Goal: Task Accomplishment & Management: Manage account settings

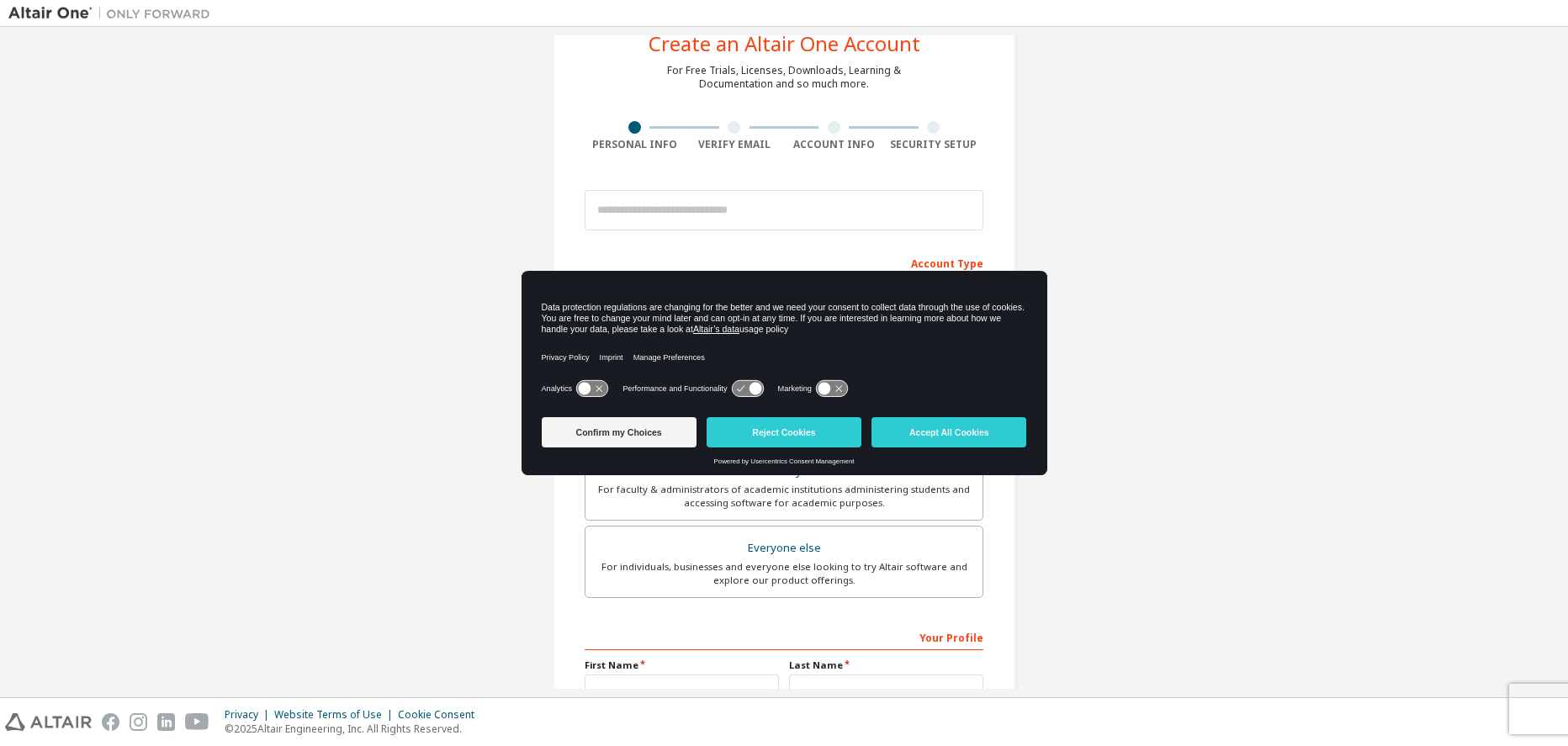
scroll to position [105, 0]
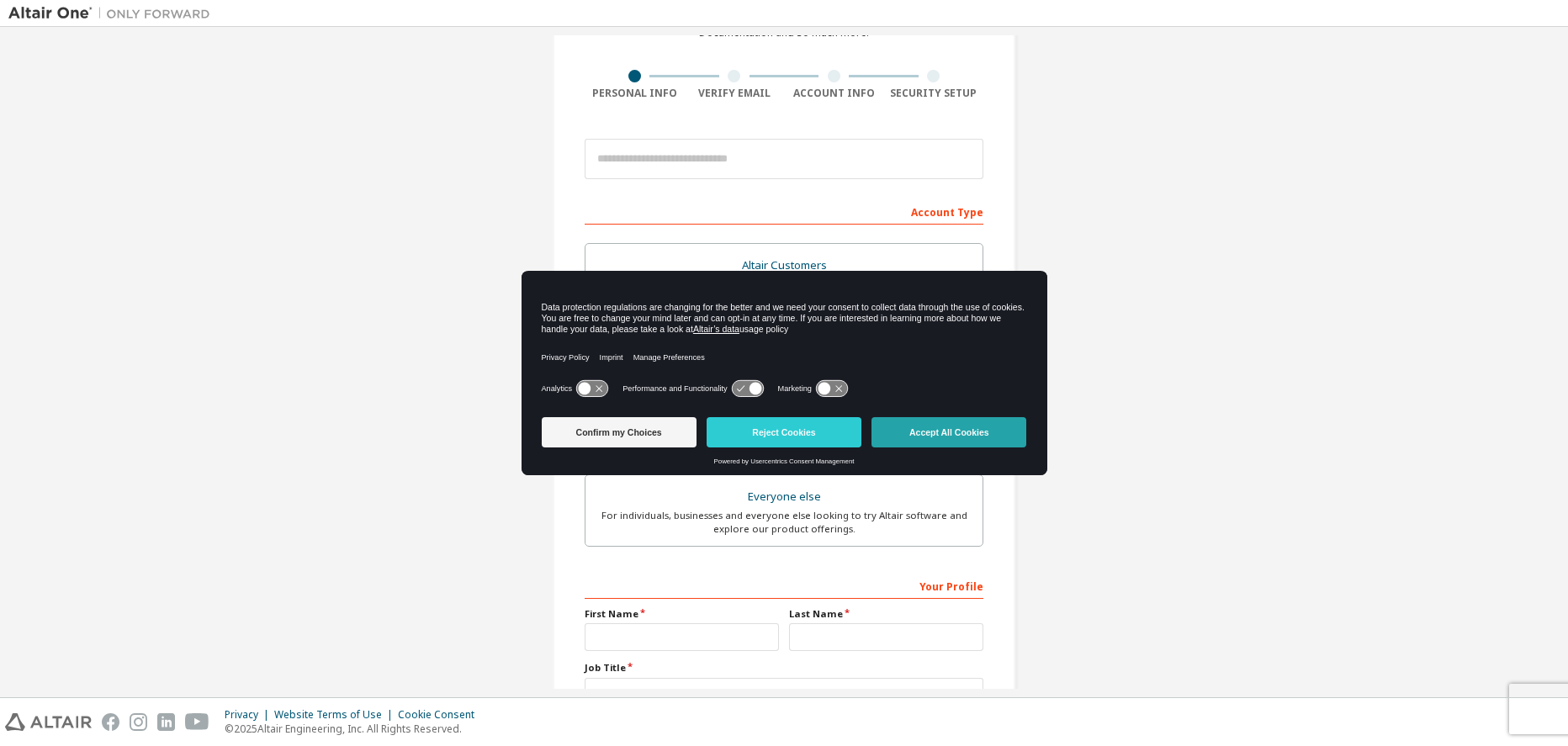
click at [954, 424] on button "Accept All Cookies" at bounding box center [949, 432] width 155 height 30
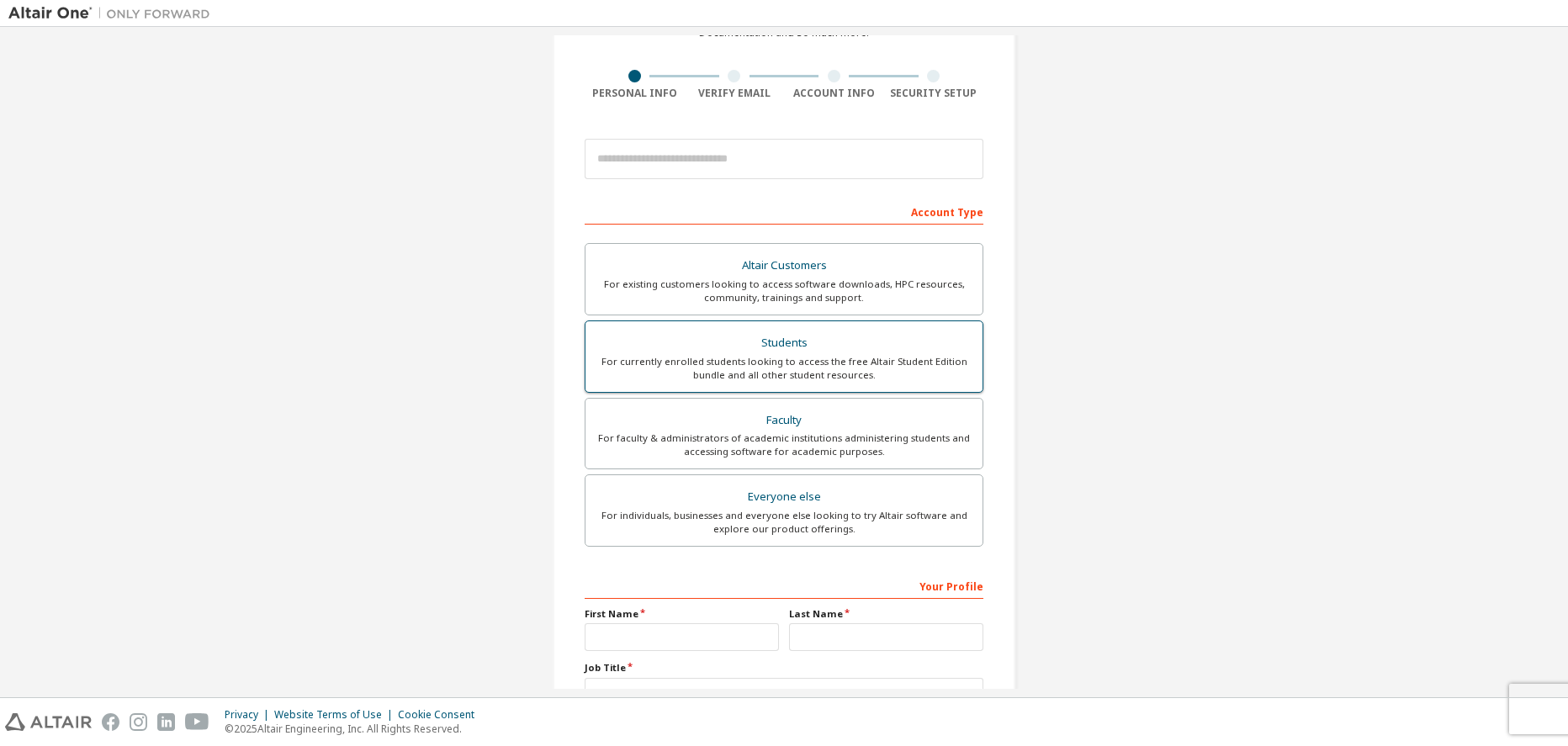
click at [860, 379] on div "For currently enrolled students looking to access the free Altair Student Editi…" at bounding box center [784, 368] width 377 height 27
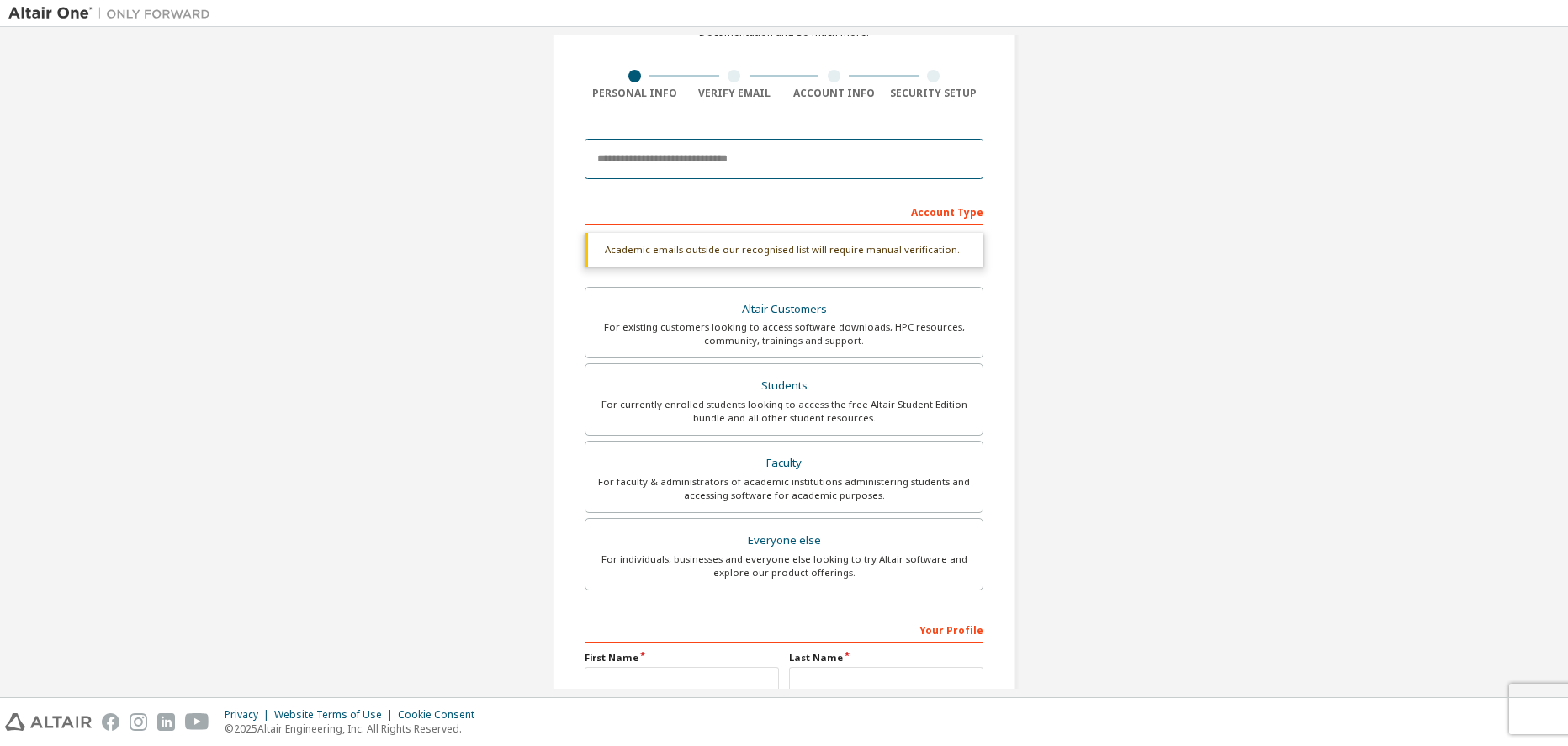
click at [675, 160] on input "email" at bounding box center [784, 159] width 399 height 41
type input "**********"
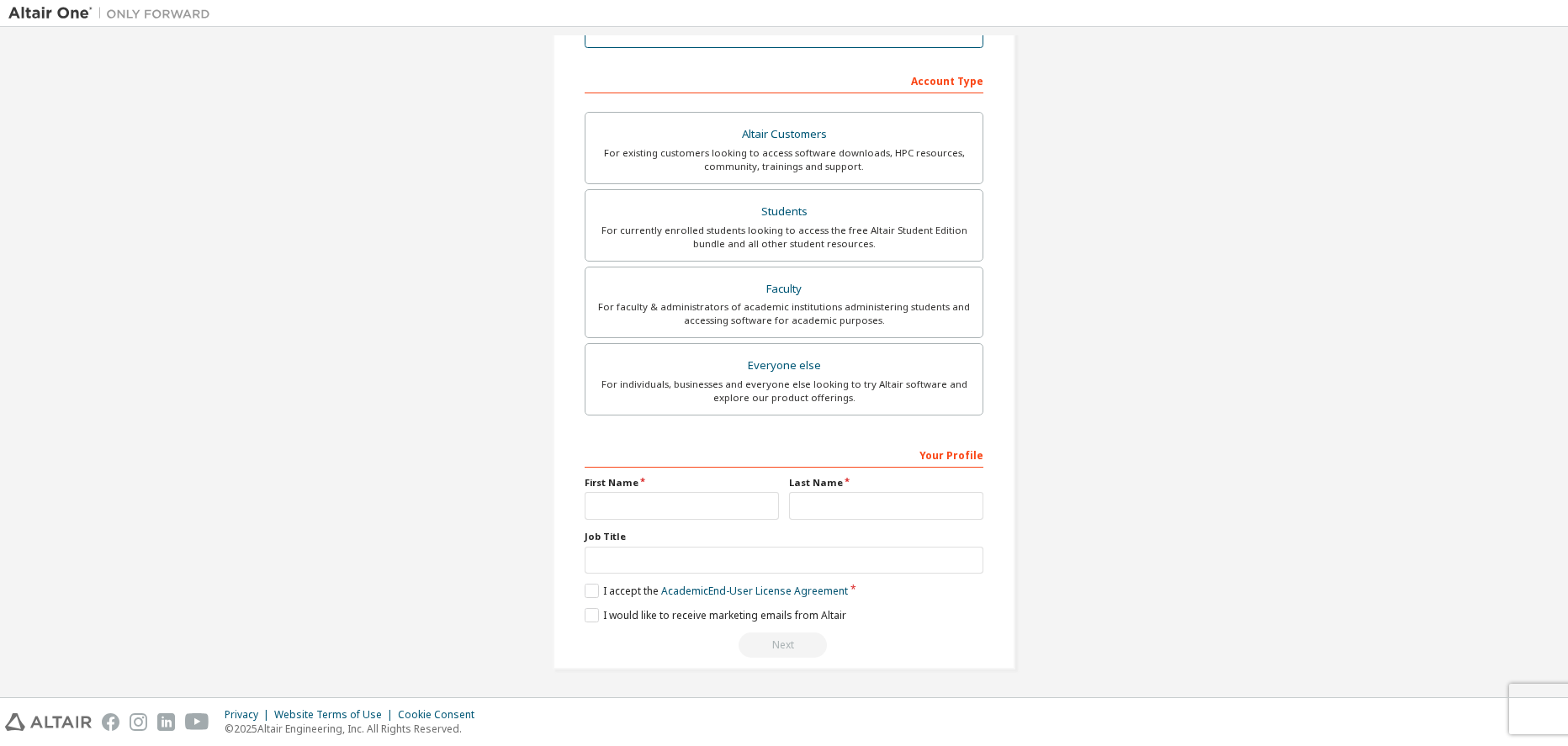
scroll to position [237, 0]
click at [699, 496] on input "text" at bounding box center [682, 504] width 195 height 28
type input "*****"
click at [838, 497] on input "text" at bounding box center [886, 504] width 195 height 28
type input "****"
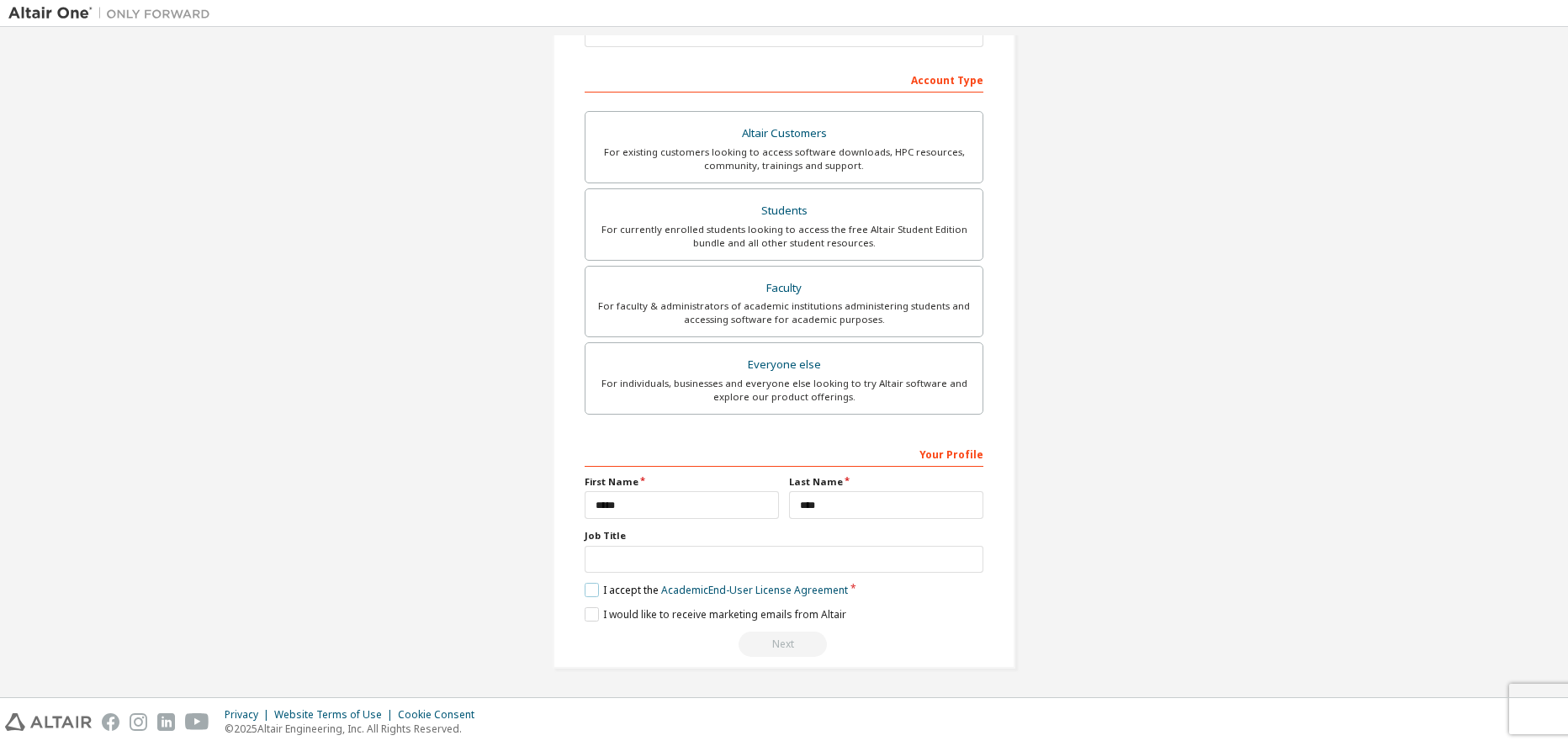
drag, startPoint x: 611, startPoint y: 588, endPoint x: 602, endPoint y: 587, distance: 9.1
click at [602, 587] on label "I accept the Academic End-User License Agreement" at bounding box center [716, 589] width 263 height 14
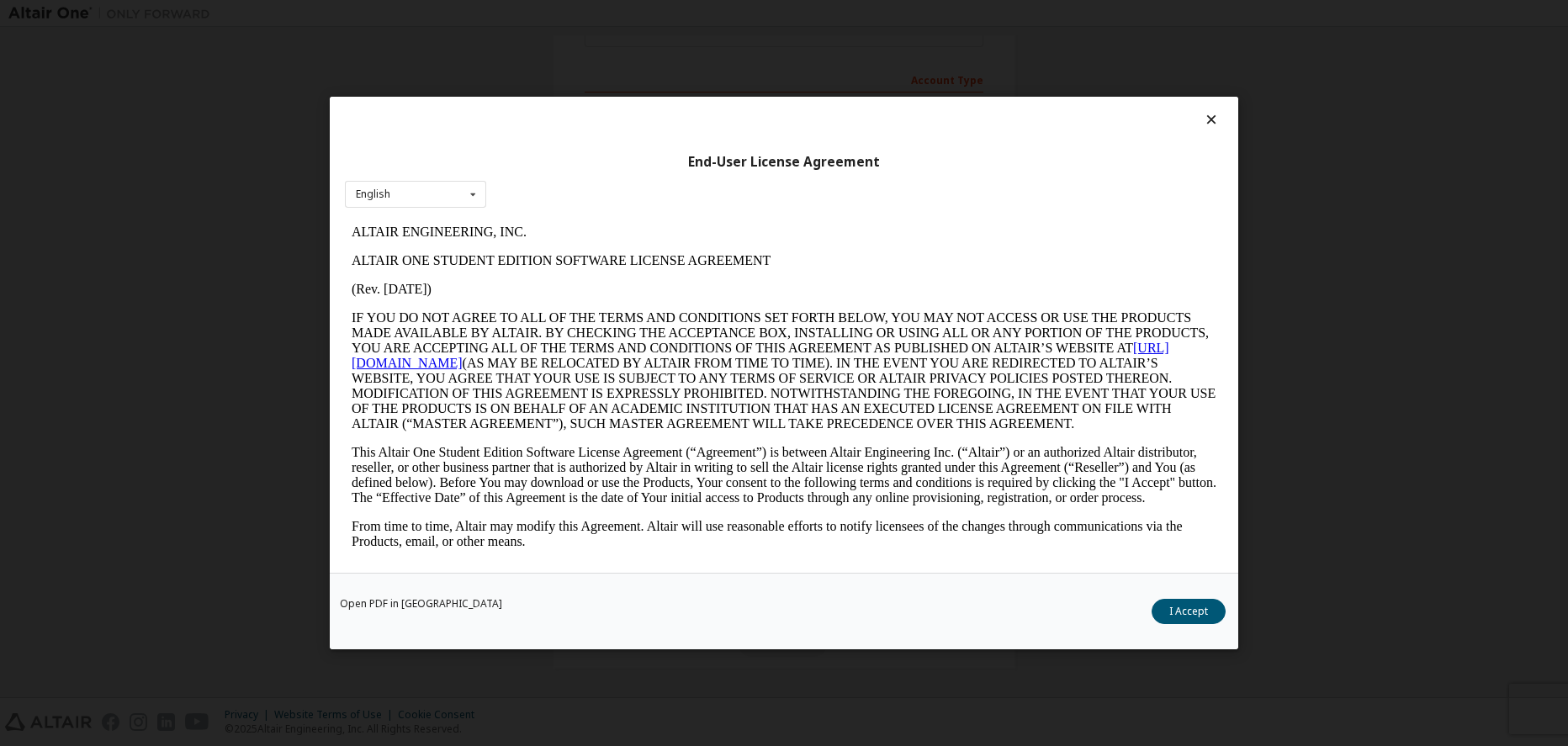
scroll to position [0, 0]
click at [1181, 620] on button "I Accept" at bounding box center [1189, 611] width 74 height 26
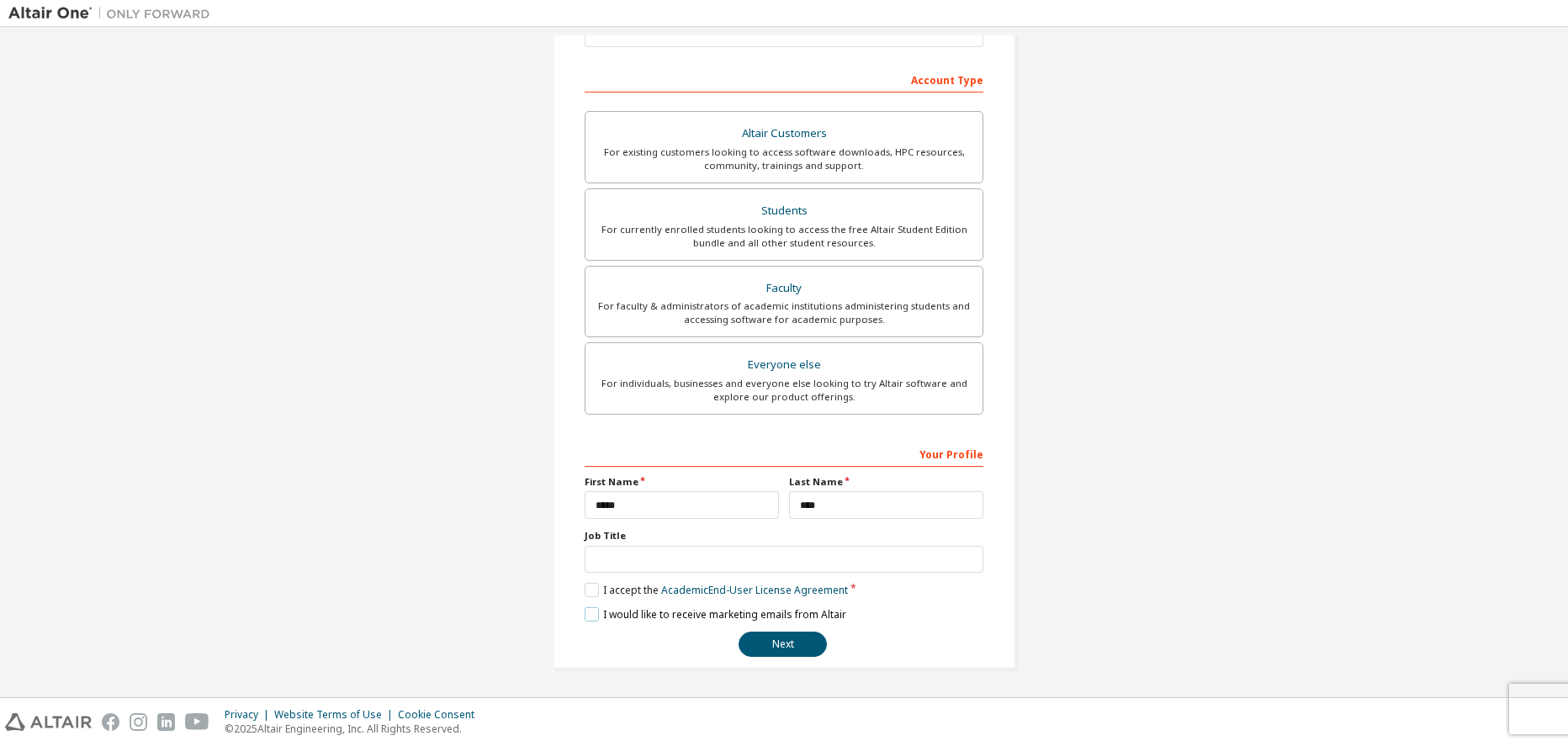
click at [592, 613] on label "I would like to receive marketing emails from Altair" at bounding box center [716, 614] width 262 height 14
click at [648, 543] on div "Job Title" at bounding box center [784, 550] width 399 height 44
click at [652, 551] on input "text" at bounding box center [784, 559] width 399 height 28
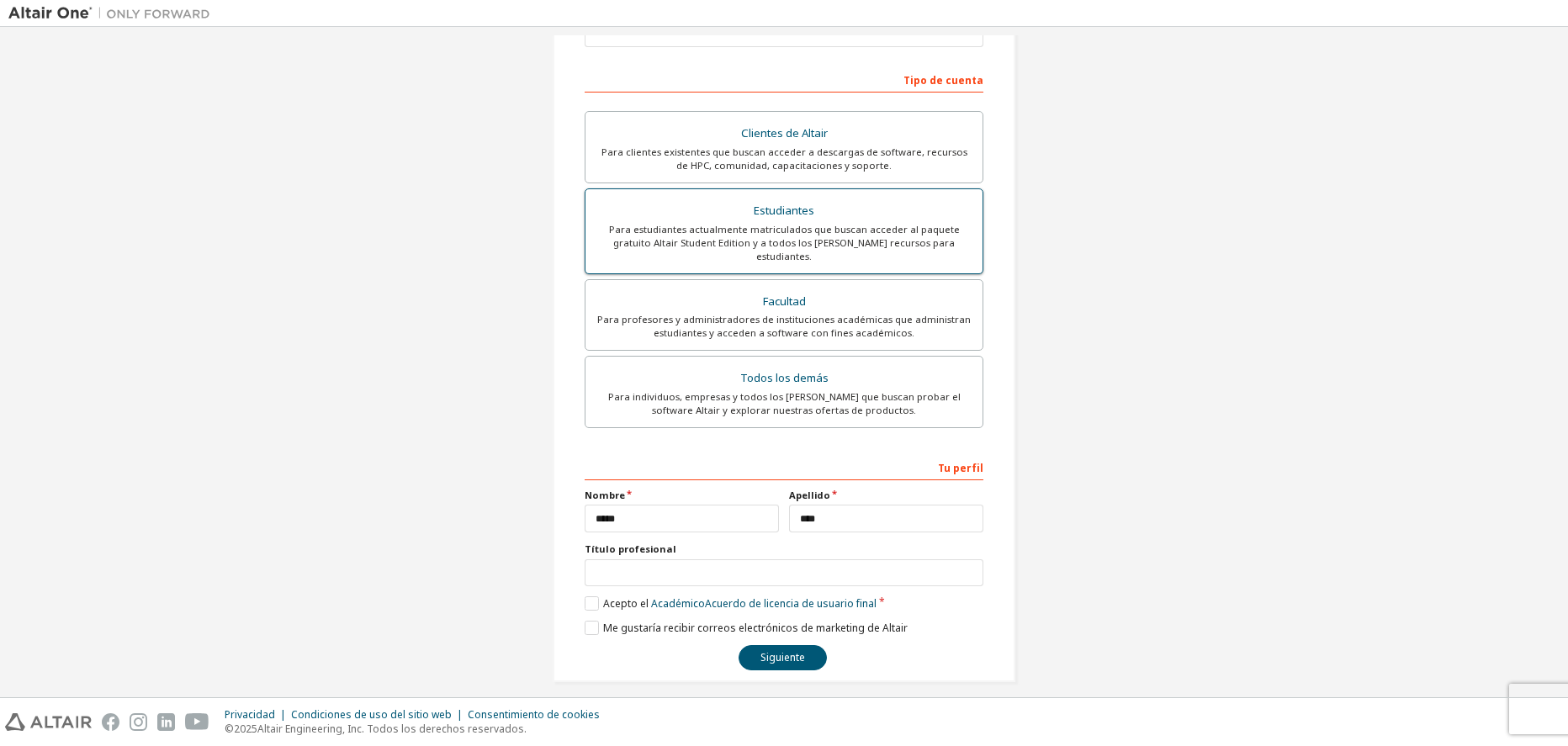
click at [693, 200] on div "Estudiantes" at bounding box center [784, 211] width 377 height 24
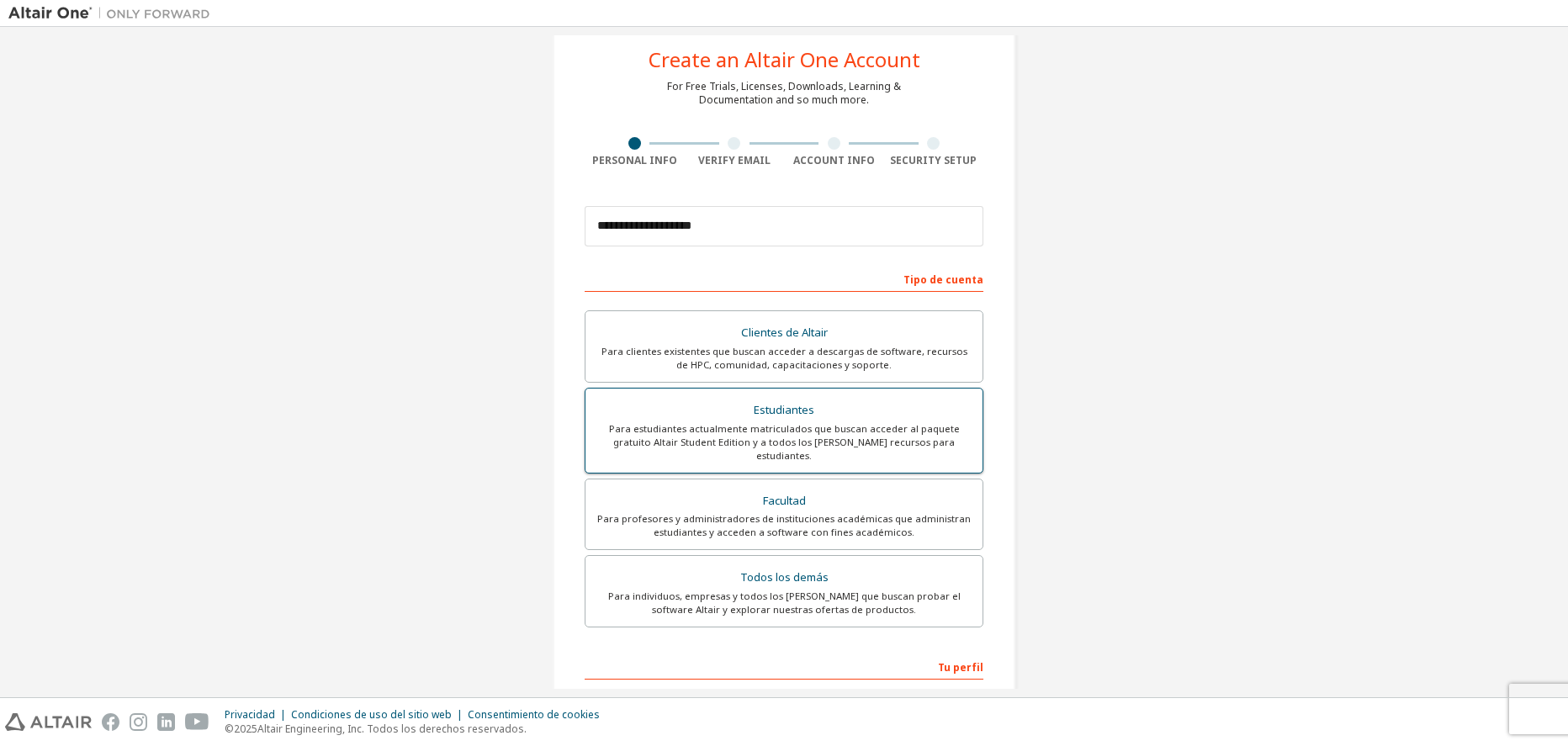
scroll to position [27, 0]
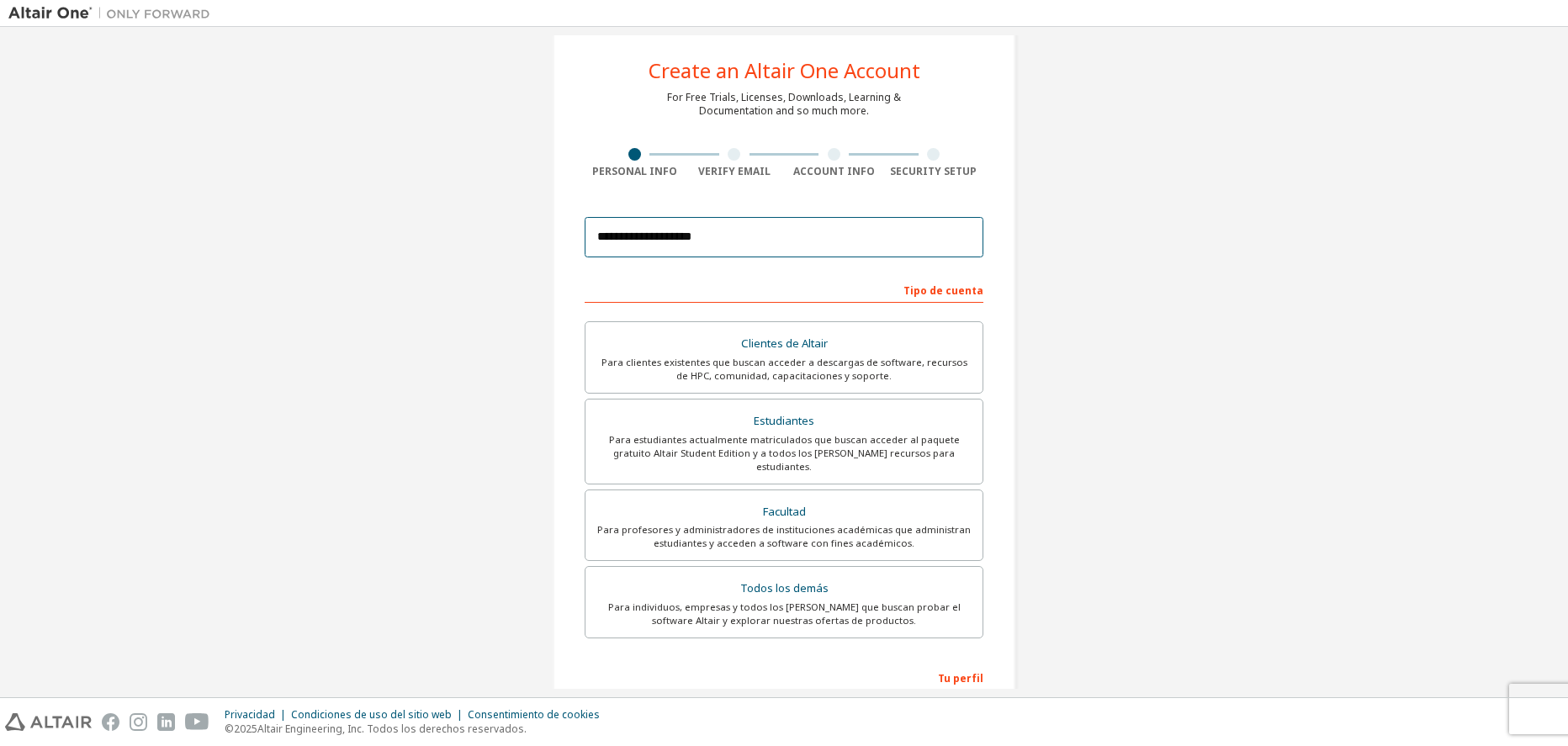
click at [711, 241] on input "**********" at bounding box center [784, 237] width 399 height 41
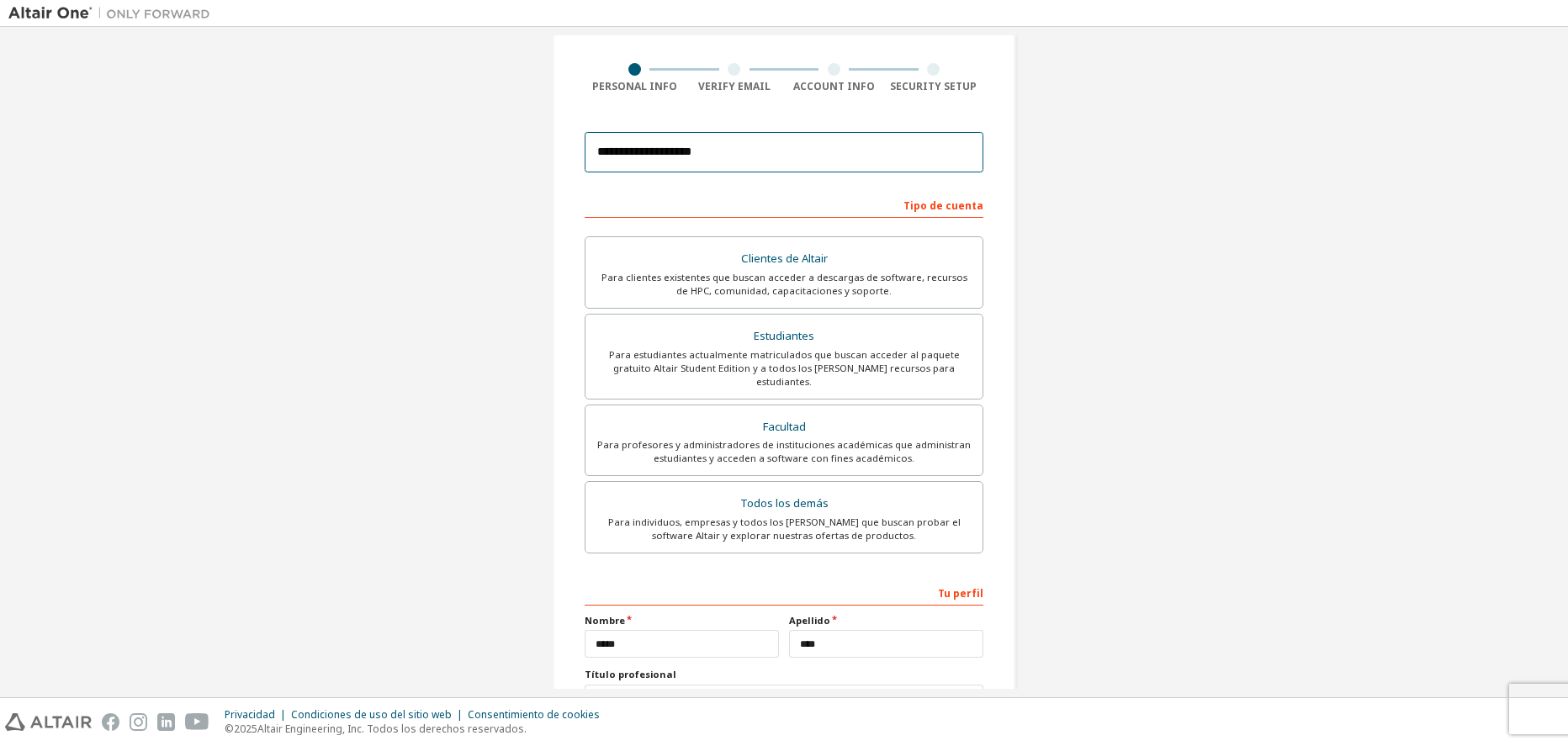
scroll to position [237, 0]
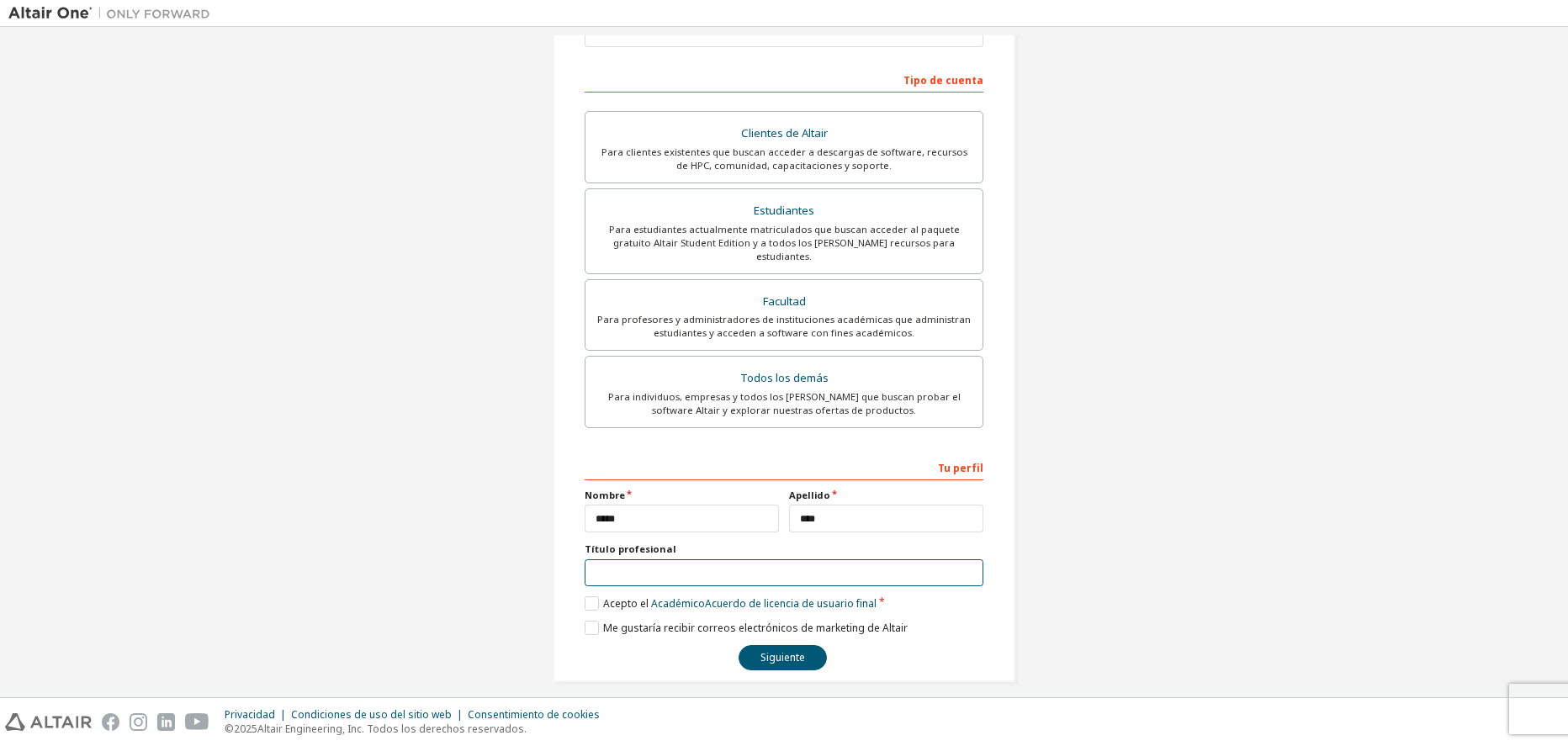
click at [709, 564] on input "text" at bounding box center [784, 572] width 399 height 28
type input "*"
click at [735, 237] on div "Para estudiantes actualmente matriculados que buscan acceder al paquete gratuit…" at bounding box center [784, 243] width 377 height 41
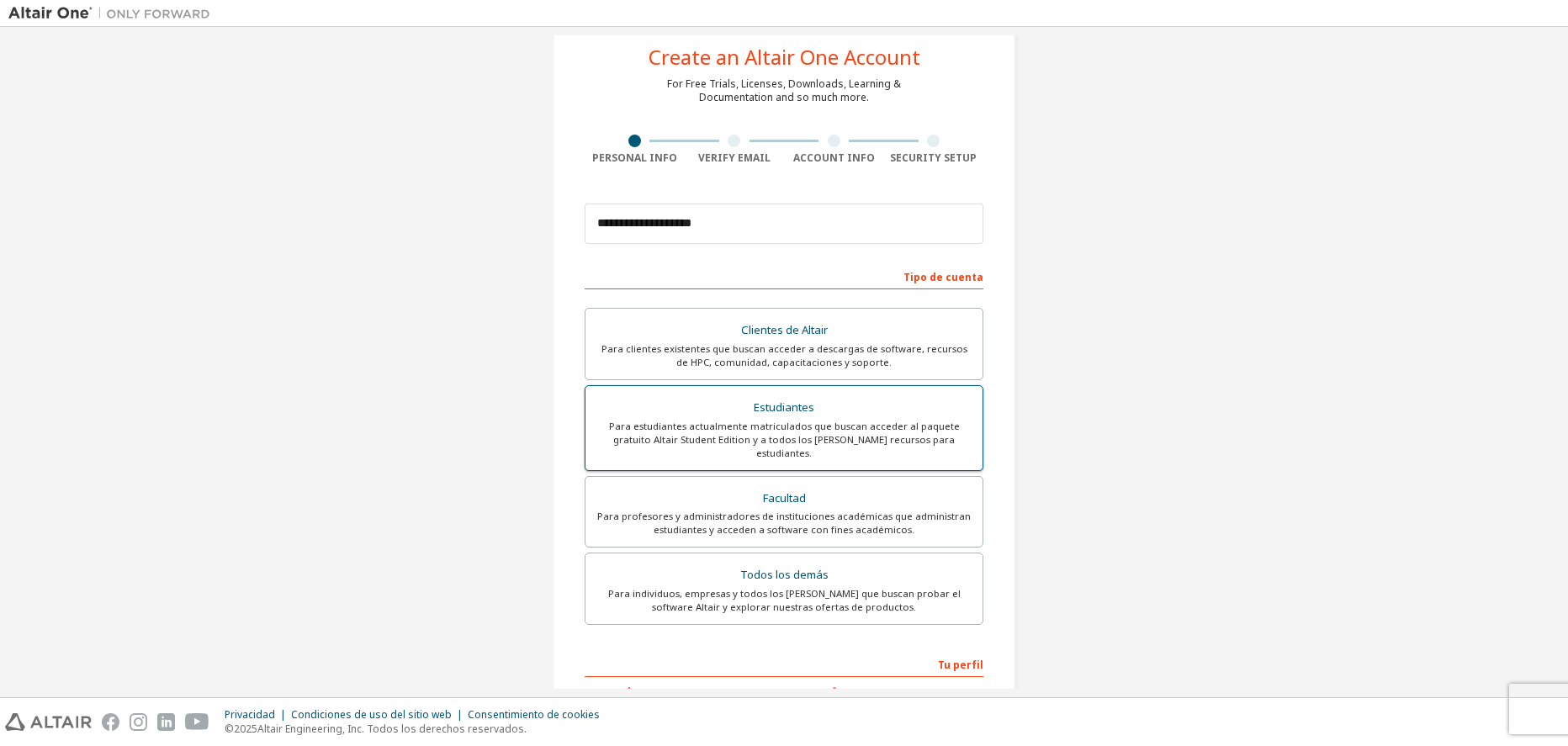
scroll to position [27, 0]
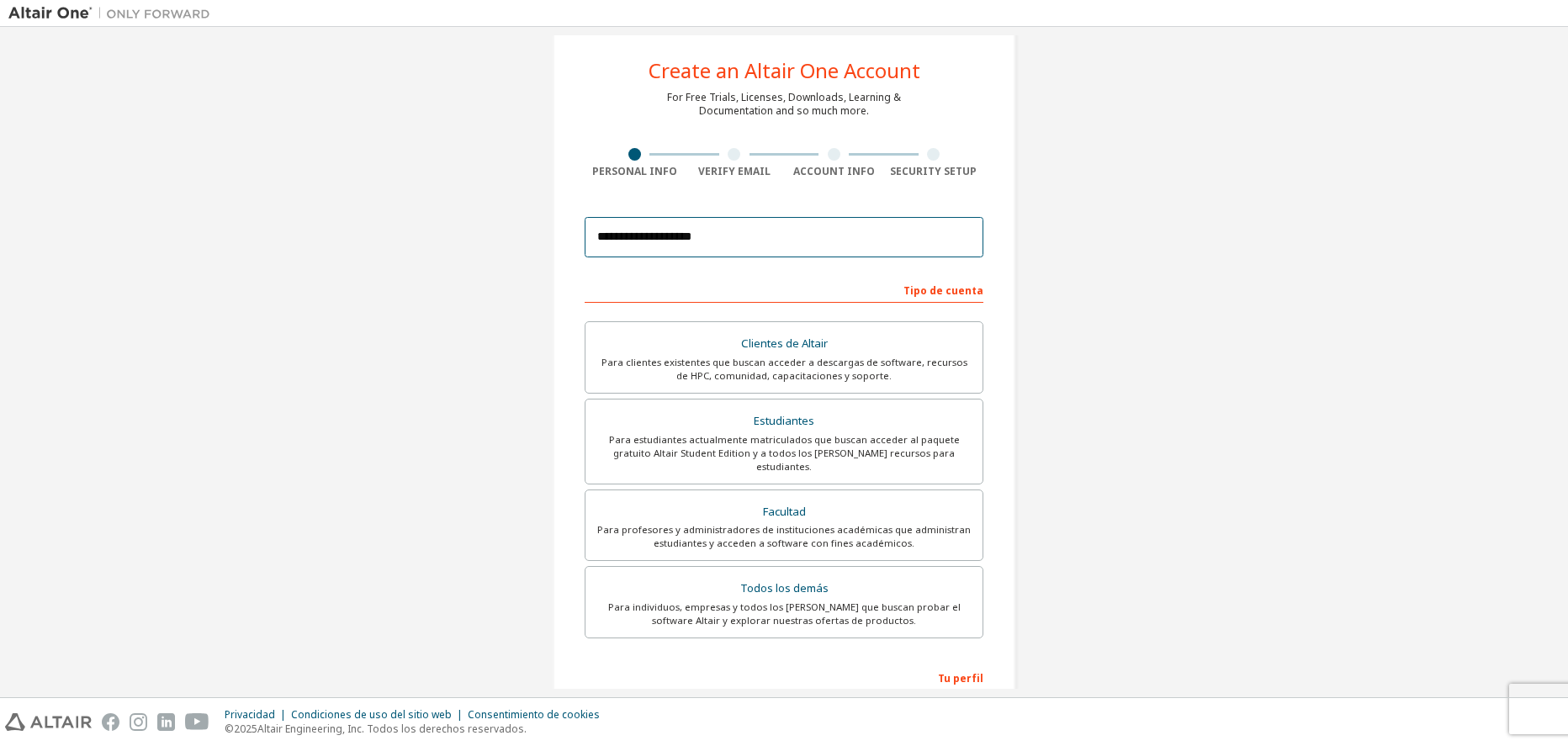
click at [672, 255] on input "**********" at bounding box center [784, 237] width 399 height 41
click at [748, 256] on input "**********" at bounding box center [784, 237] width 399 height 41
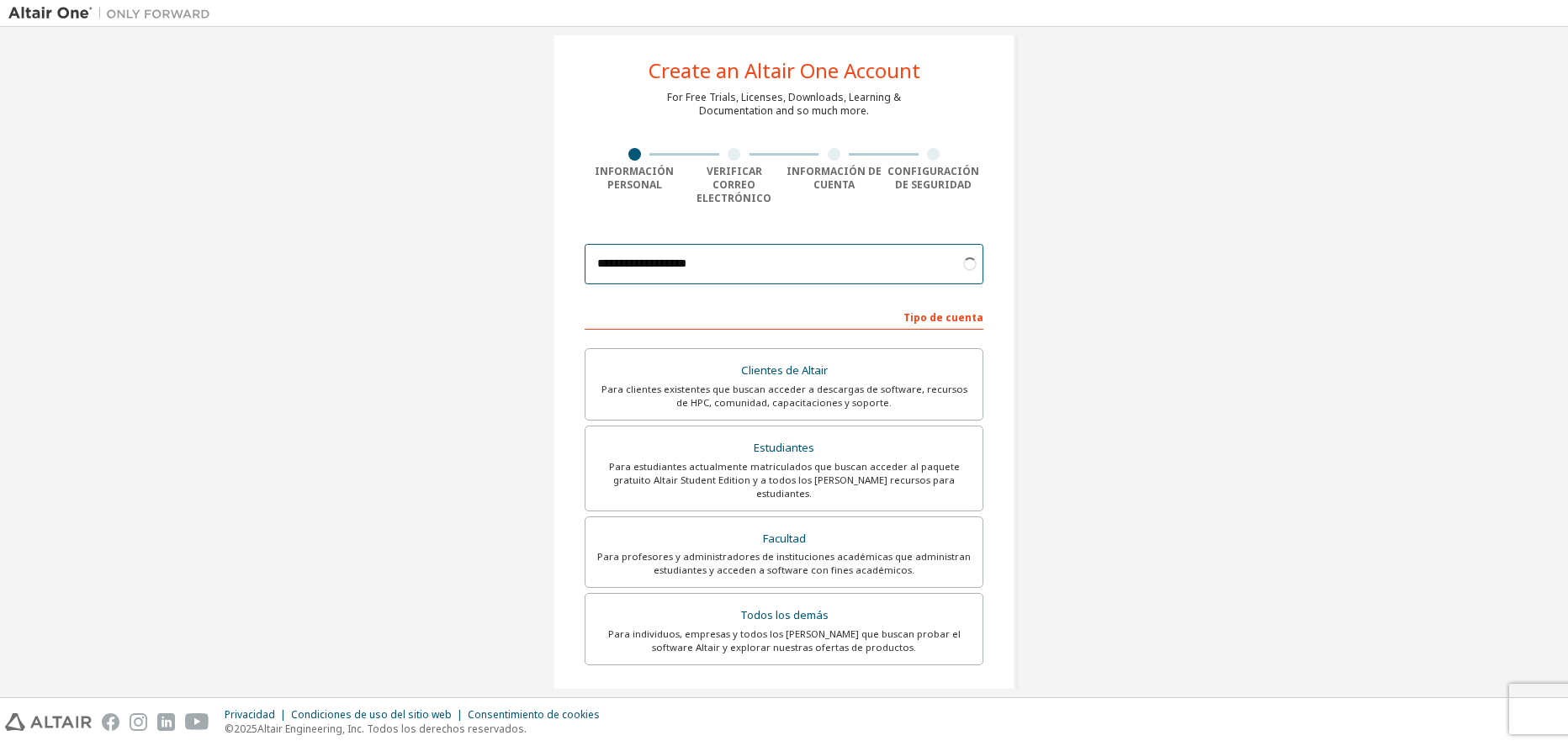
type input "**********"
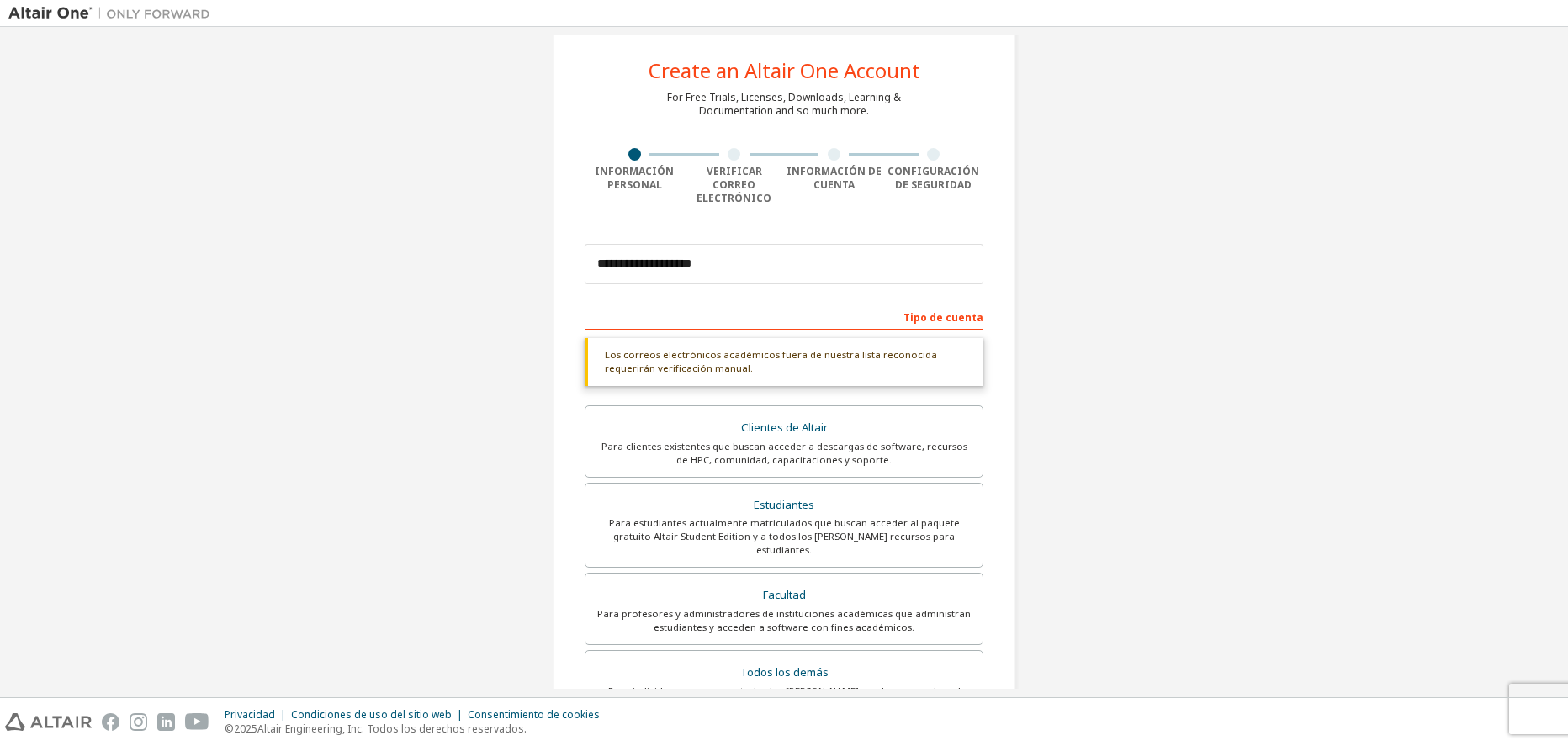
click at [1089, 267] on div "**********" at bounding box center [784, 502] width 1552 height 988
click at [913, 249] on input "**********" at bounding box center [784, 264] width 399 height 41
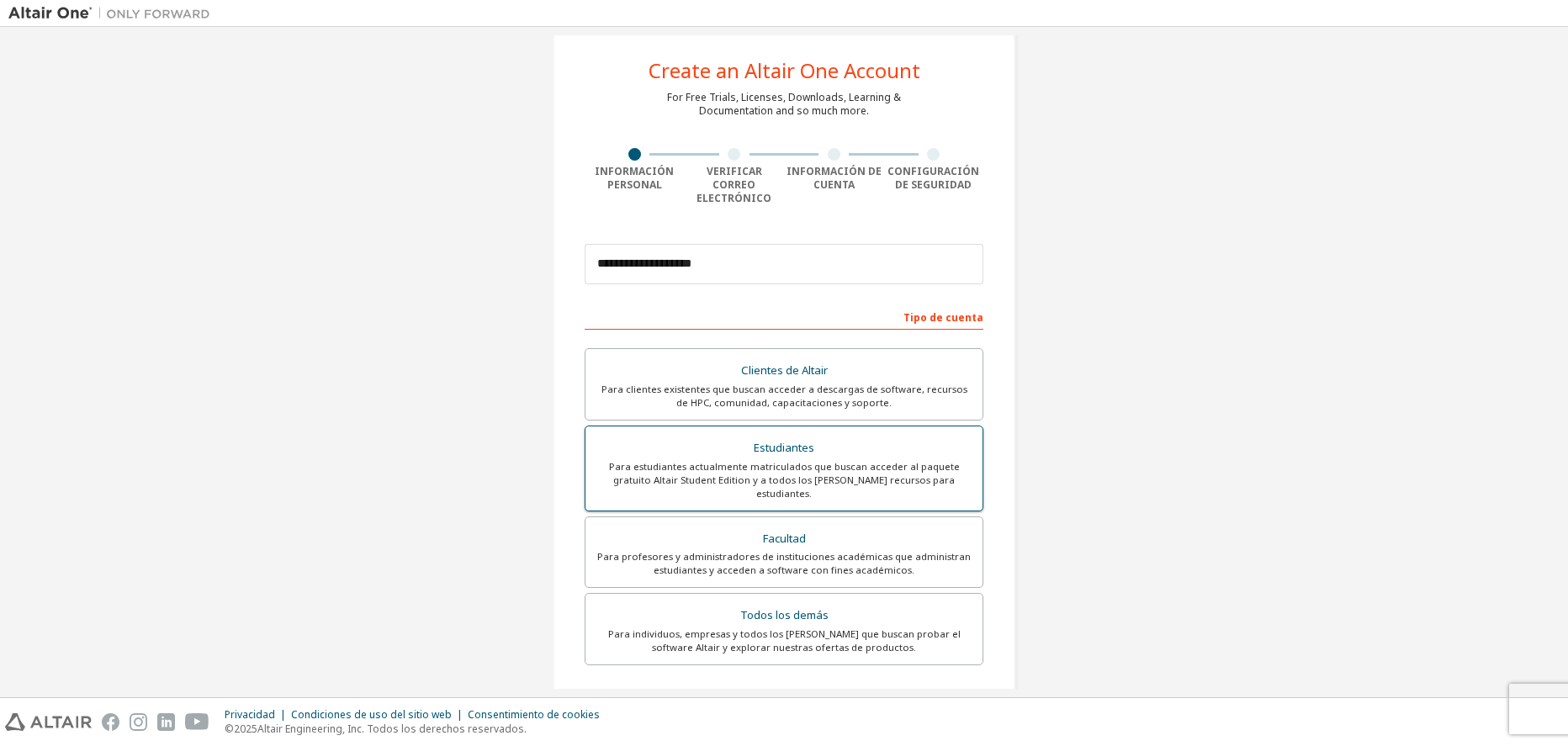
click at [878, 460] on div "Para estudiantes actualmente matriculados que buscan acceder al paquete gratuit…" at bounding box center [784, 480] width 377 height 41
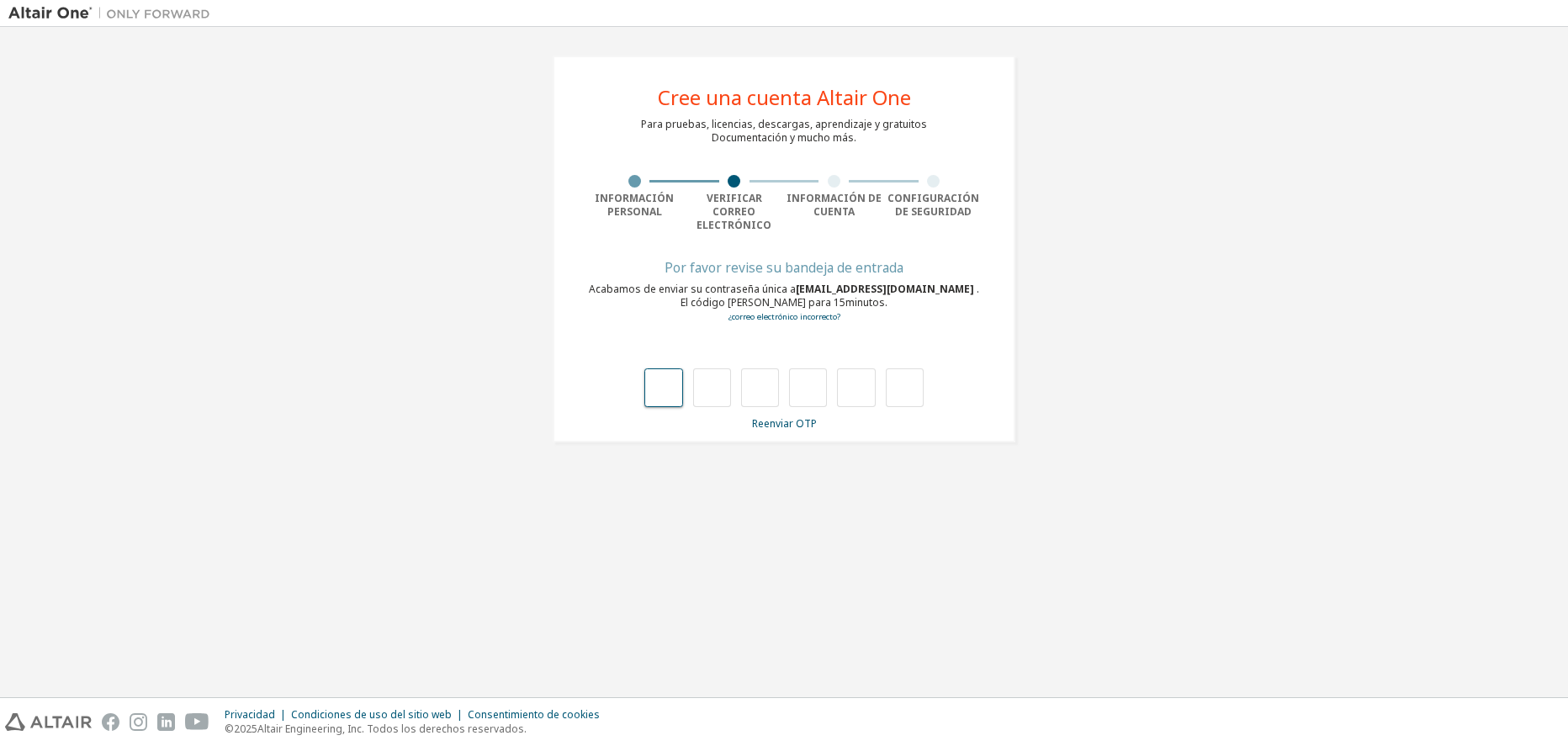
type input "*"
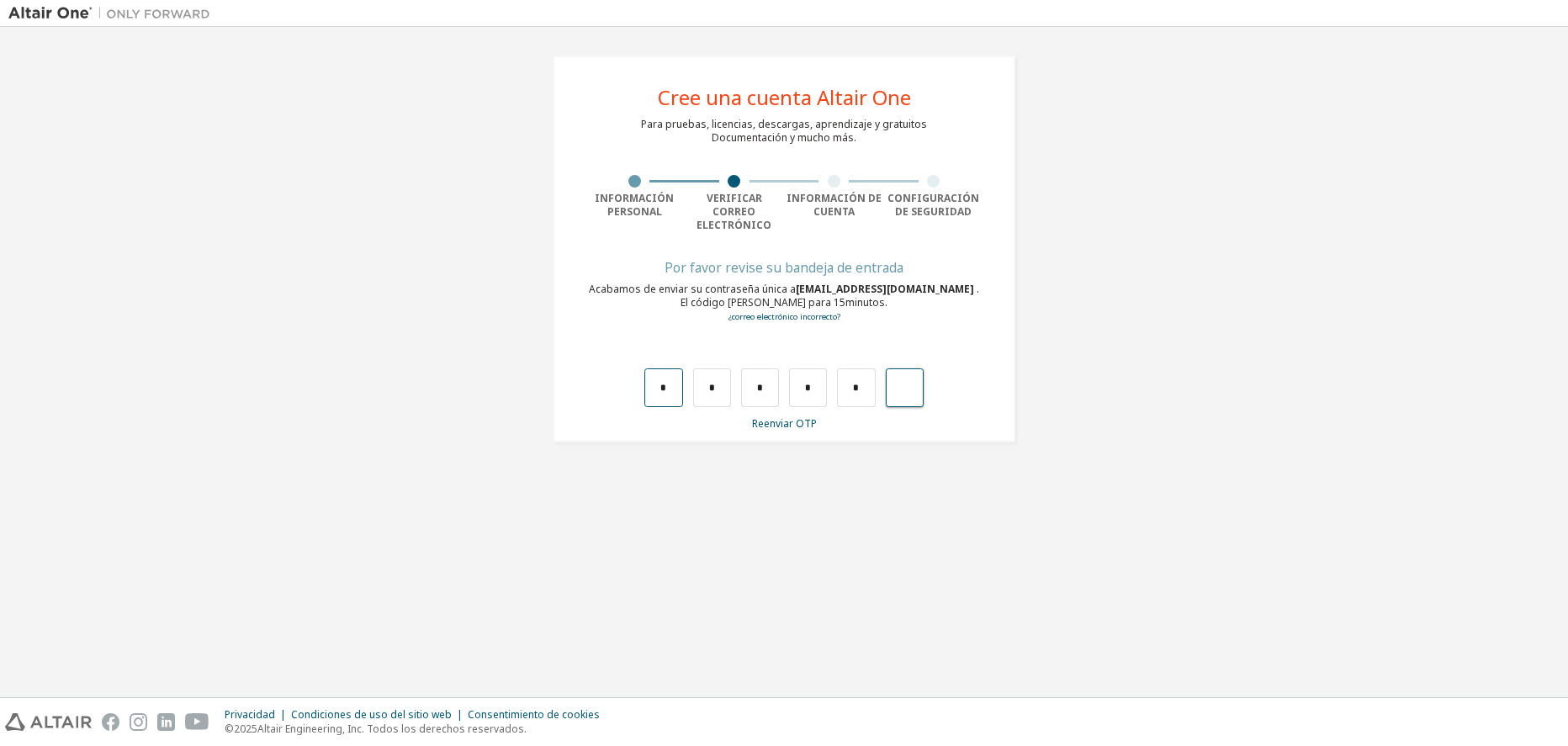
type input "*"
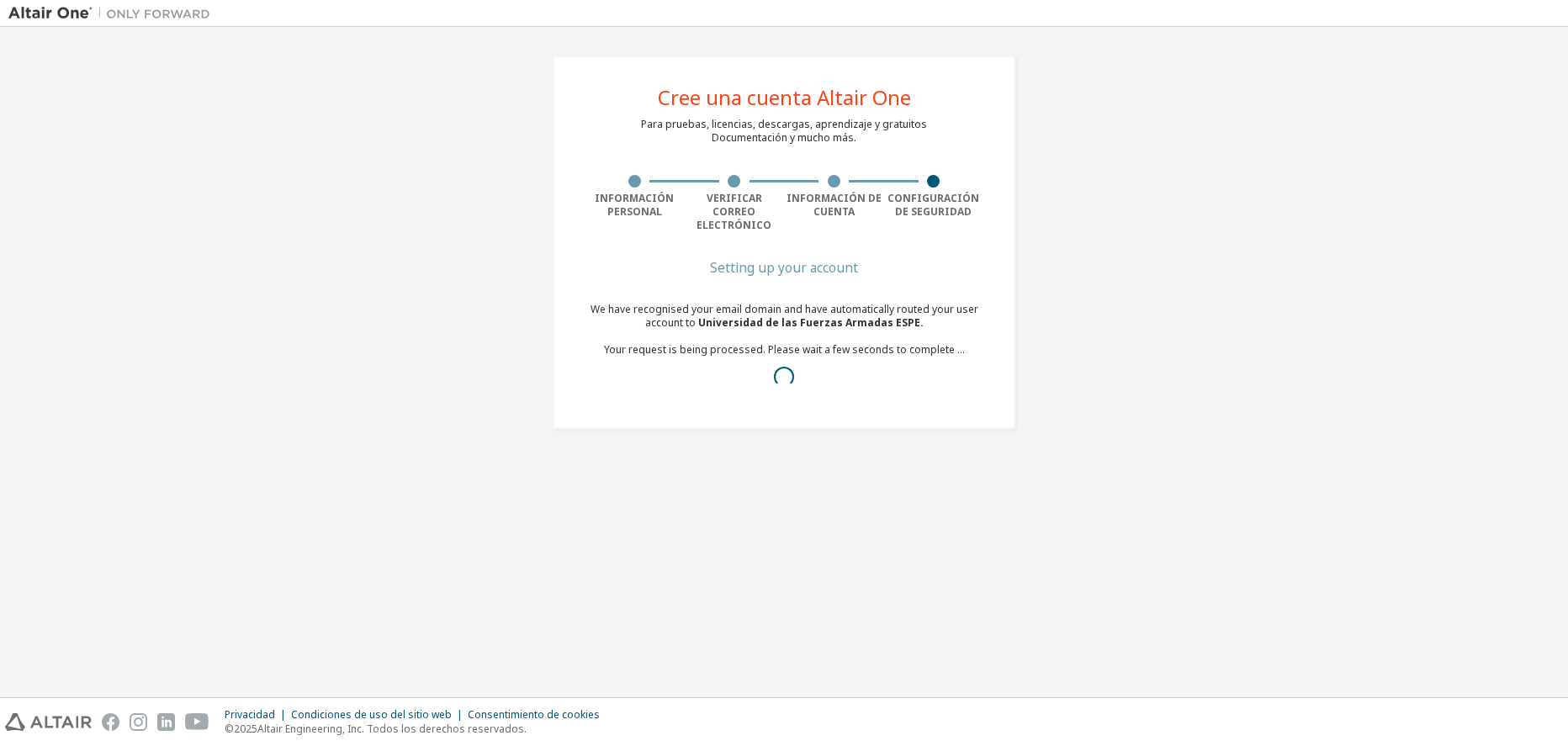
click at [1038, 272] on div "Cree una cuenta Altair One Para pruebas, licencias, descargas, aprendizaje y gr…" at bounding box center [784, 242] width 1552 height 414
click at [734, 396] on link "here" at bounding box center [733, 402] width 22 height 14
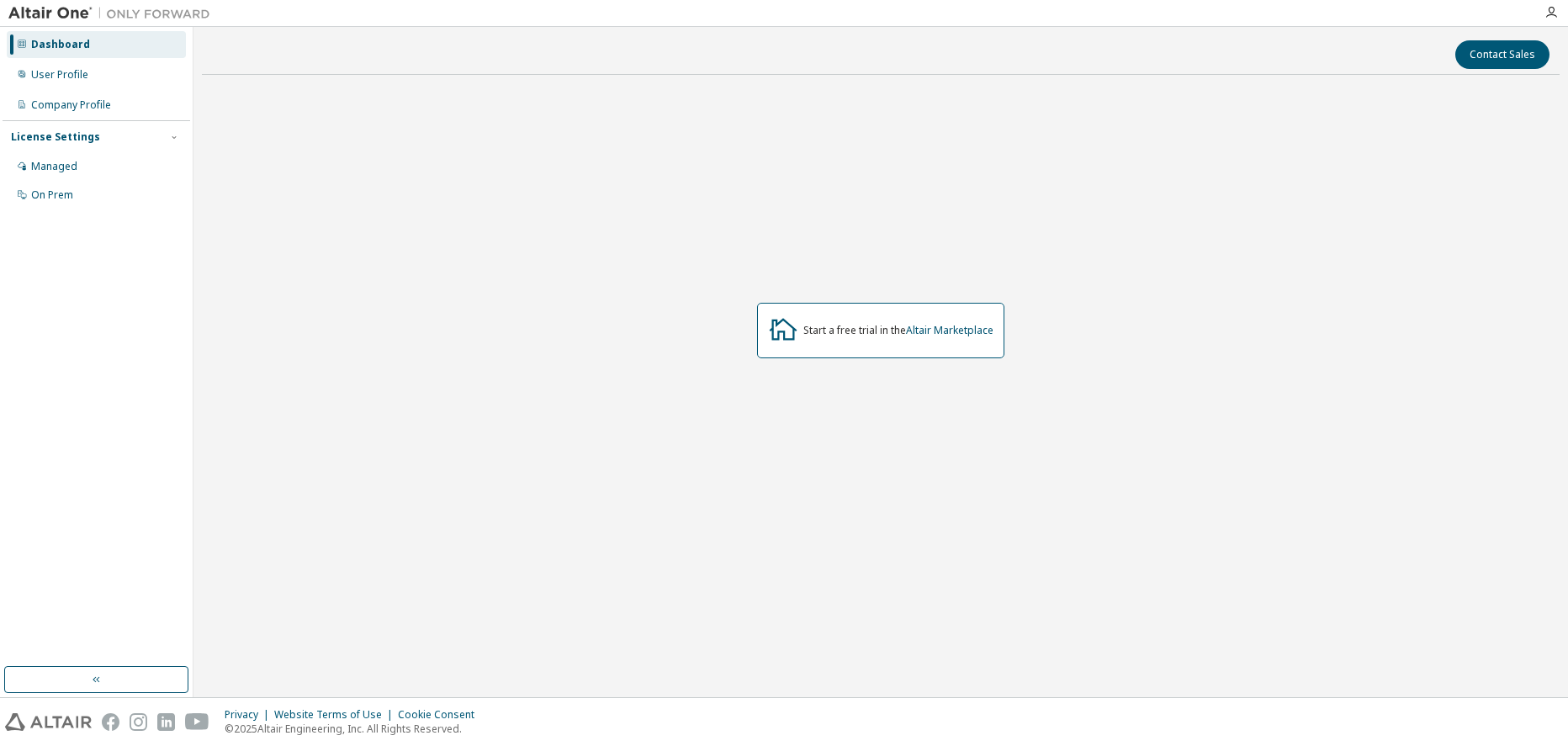
click at [72, 52] on div "Dashboard" at bounding box center [96, 45] width 179 height 27
click at [79, 71] on div "User Profile" at bounding box center [60, 75] width 57 height 13
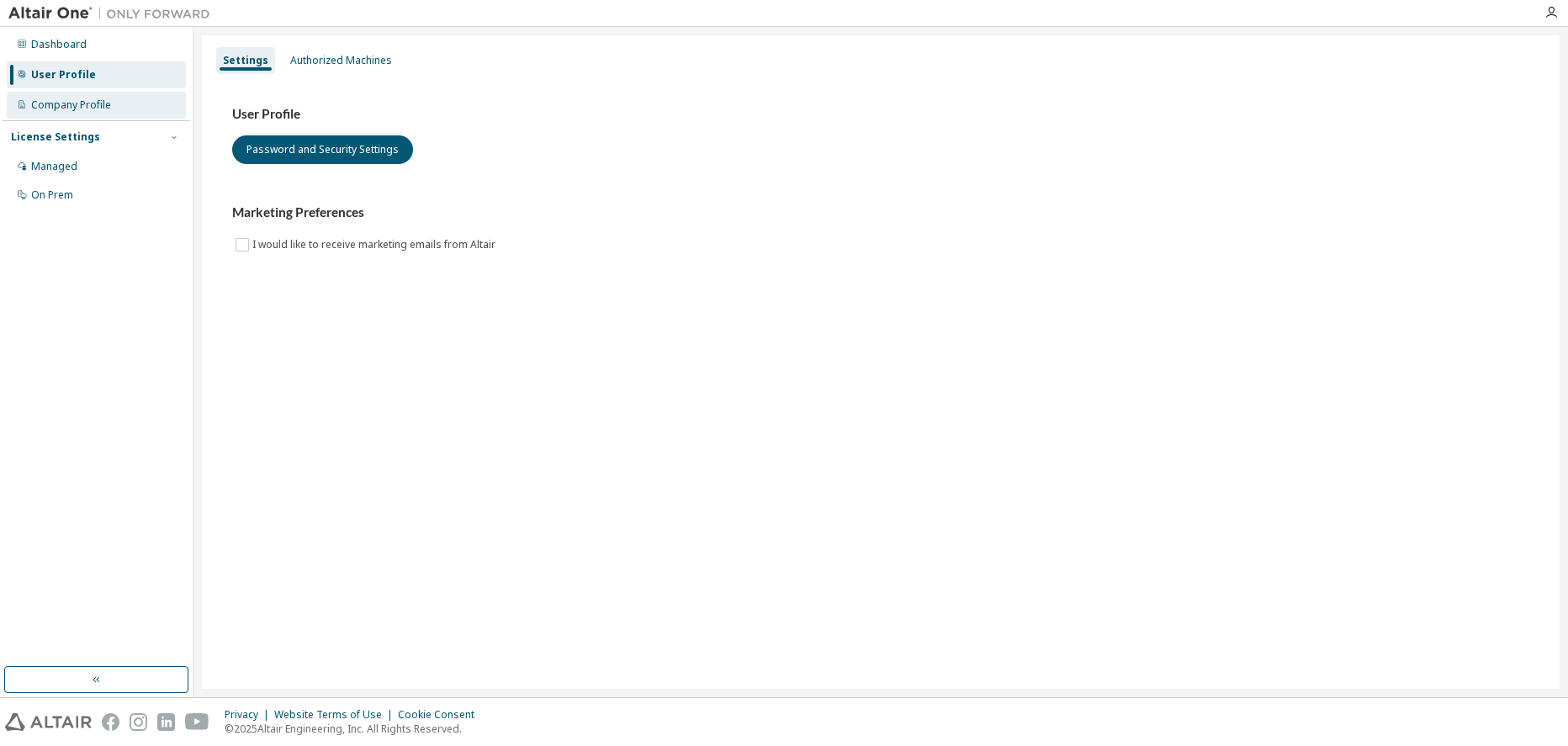
click at [107, 103] on div "Company Profile" at bounding box center [71, 105] width 80 height 13
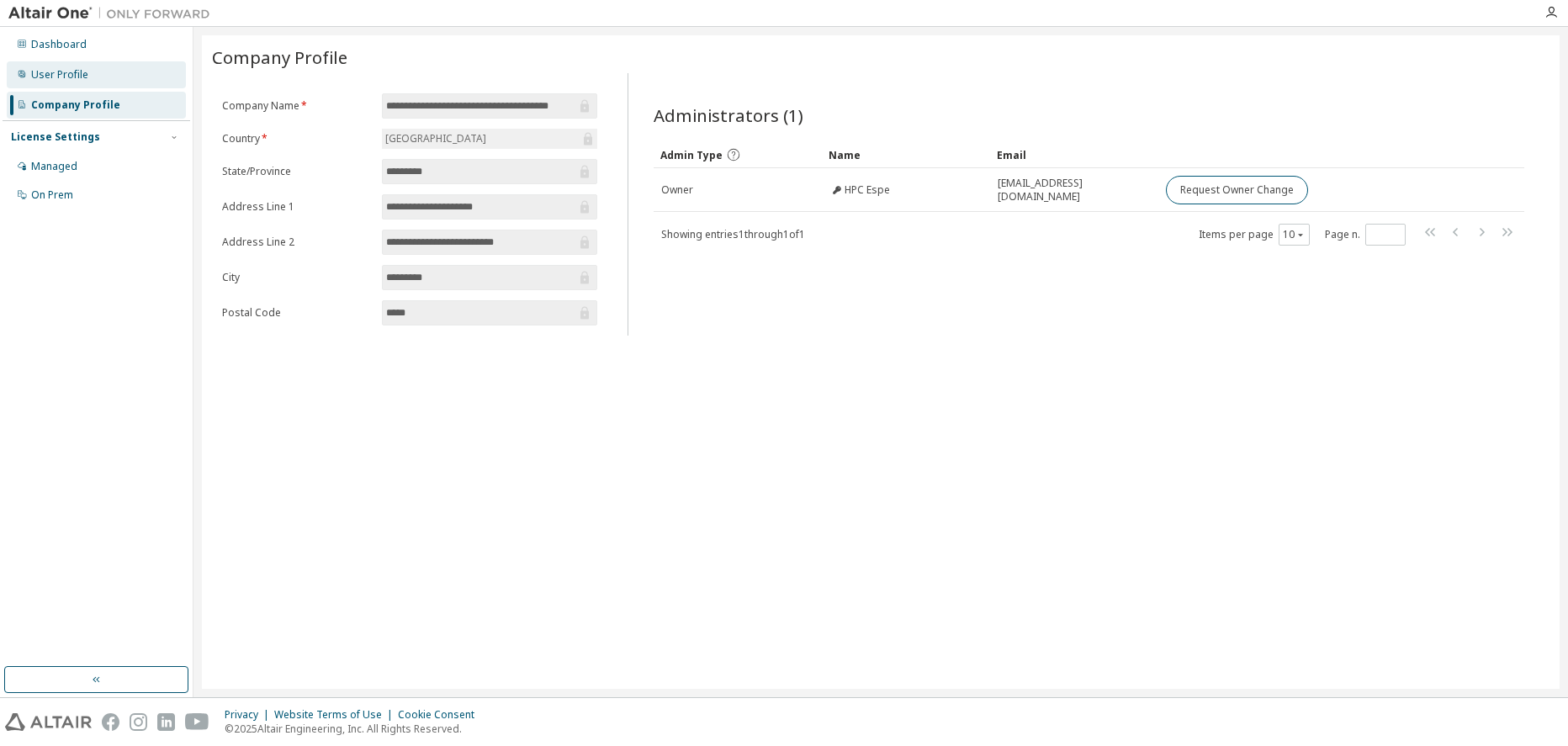
click at [64, 84] on div "User Profile" at bounding box center [96, 75] width 179 height 27
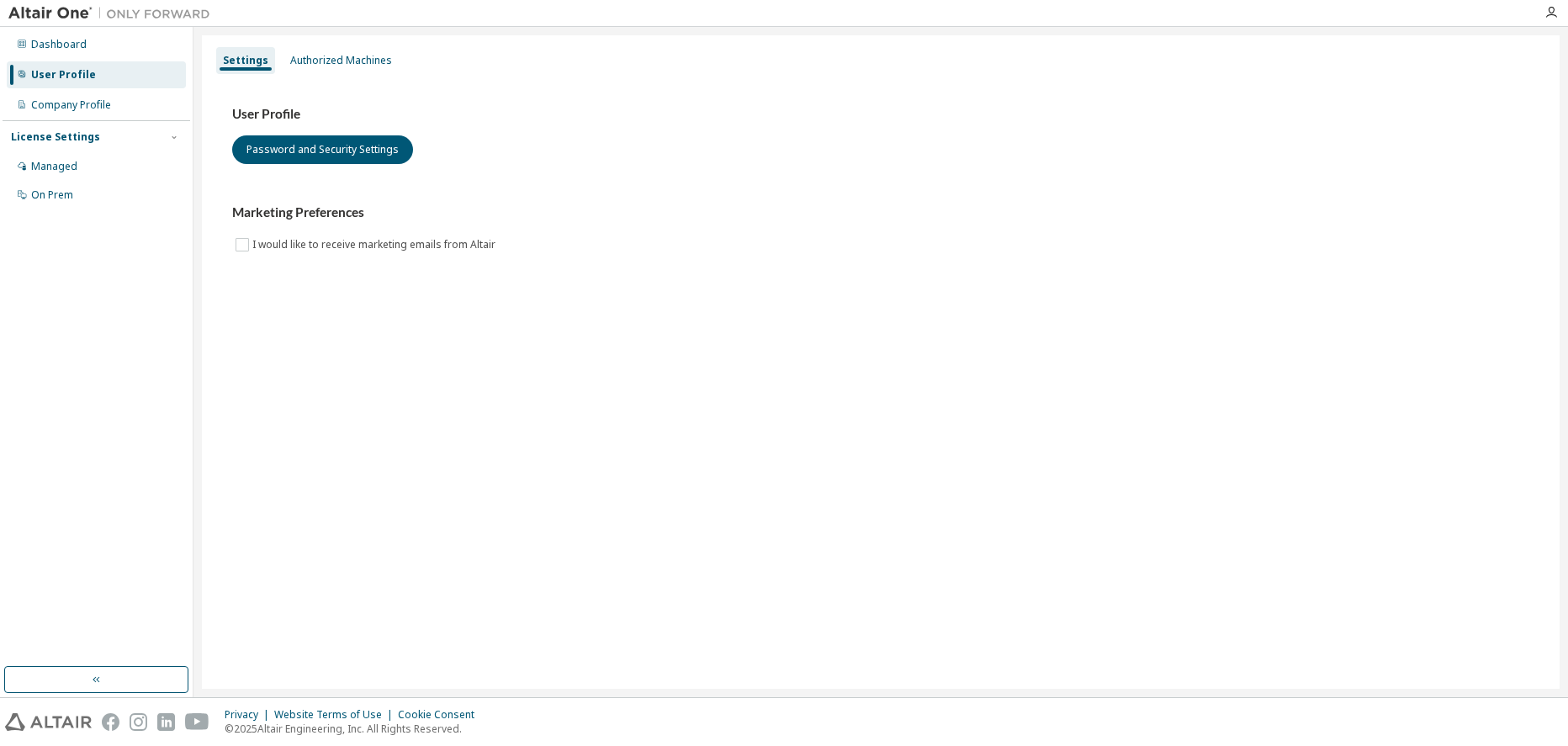
click at [1156, 519] on div "Settings Authorized Machines User Profile Password and Security Settings Market…" at bounding box center [881, 362] width 1358 height 653
click at [822, 158] on div "User Profile Password and Security Settings" at bounding box center [881, 135] width 1297 height 58
click at [1024, 397] on div "Settings Authorized Machines User Profile Password and Security Settings Market…" at bounding box center [881, 362] width 1358 height 653
click at [1390, 127] on div "User Profile Password and Security Settings" at bounding box center [881, 135] width 1297 height 58
click at [1044, 655] on div "Settings Authorized Machines User Profile Password and Security Settings Market…" at bounding box center [881, 362] width 1358 height 653
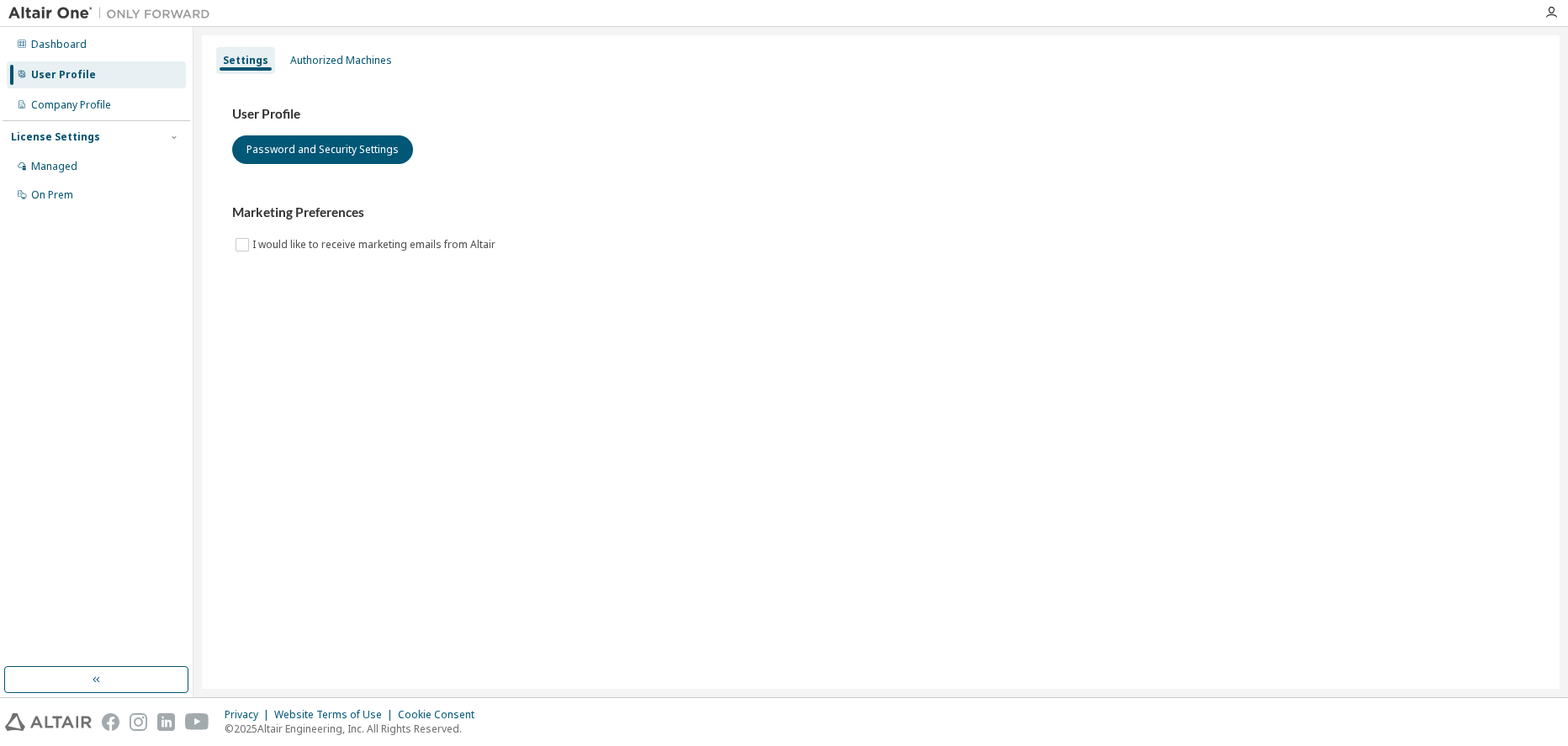
click at [1000, 328] on div "Settings Authorized Machines User Profile Password and Security Settings Market…" at bounding box center [881, 362] width 1358 height 653
click at [1096, 244] on div "Marketing Preferences I would like to receive marketing emails from Altair" at bounding box center [881, 229] width 1297 height 49
click at [143, 103] on div "Company Profile" at bounding box center [96, 105] width 179 height 27
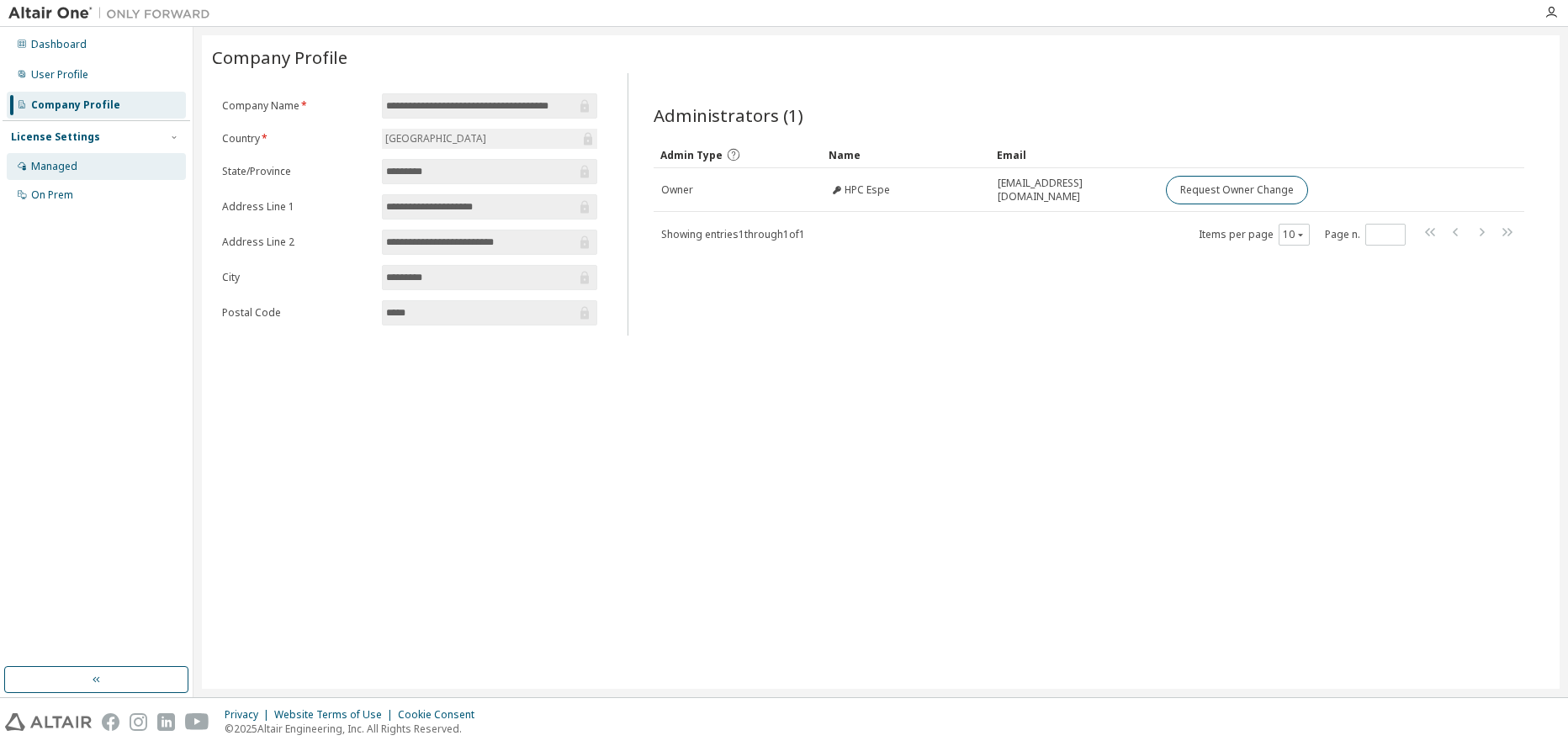
click at [90, 168] on div "Managed" at bounding box center [96, 166] width 179 height 27
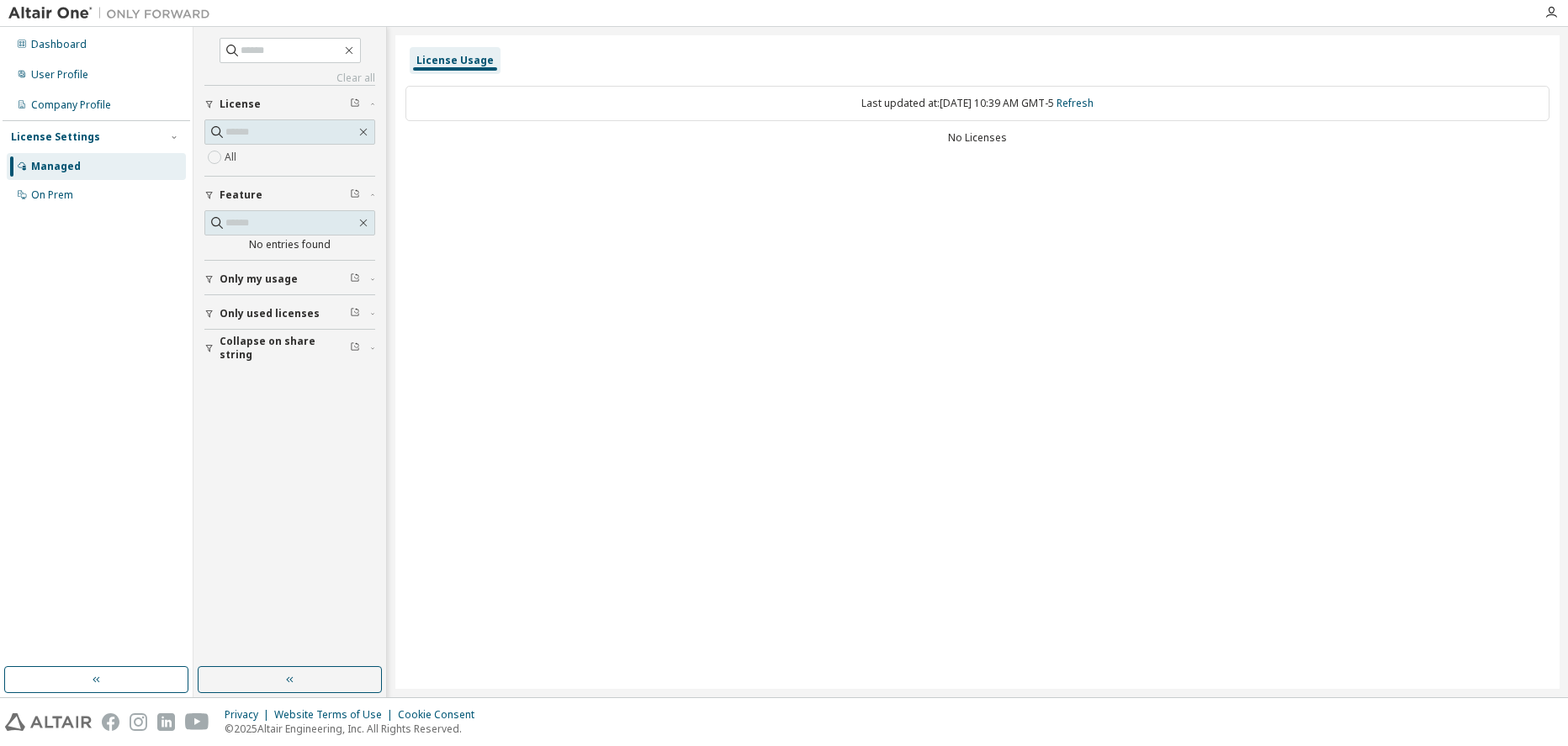
click at [243, 108] on span "License" at bounding box center [239, 104] width 41 height 13
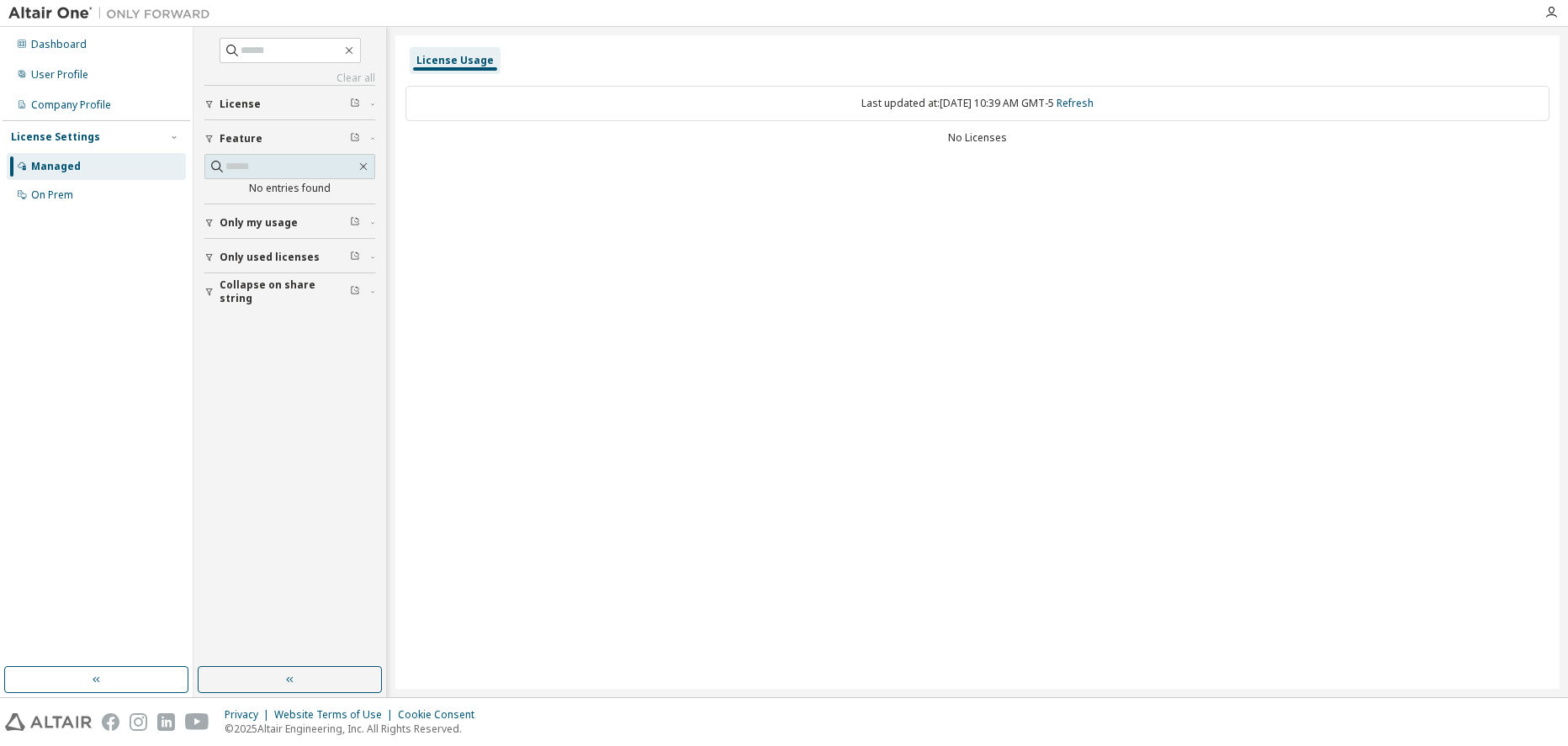
click at [243, 108] on span "License" at bounding box center [239, 104] width 41 height 13
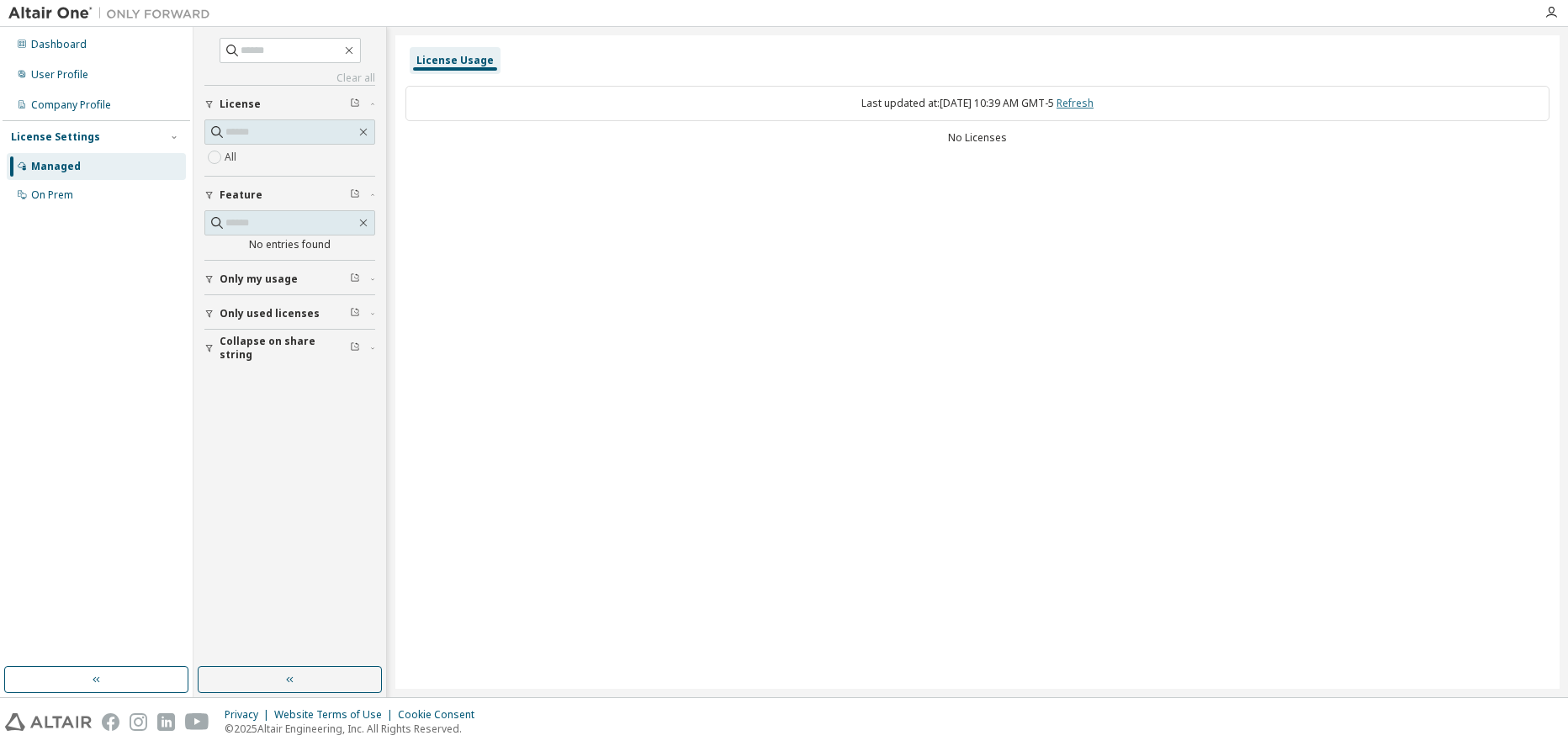
click at [1094, 107] on link "Refresh" at bounding box center [1075, 103] width 37 height 14
